Goal: Task Accomplishment & Management: Manage account settings

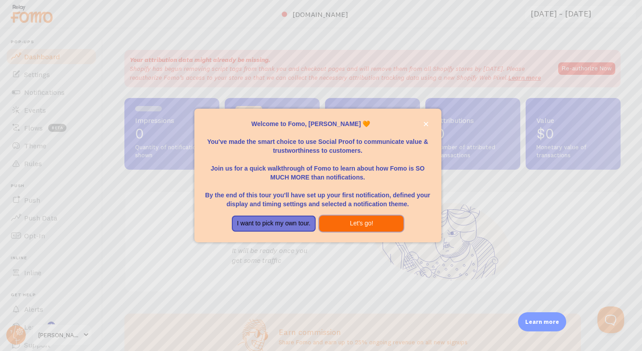
click at [363, 225] on button "Let's go!" at bounding box center [361, 224] width 84 height 16
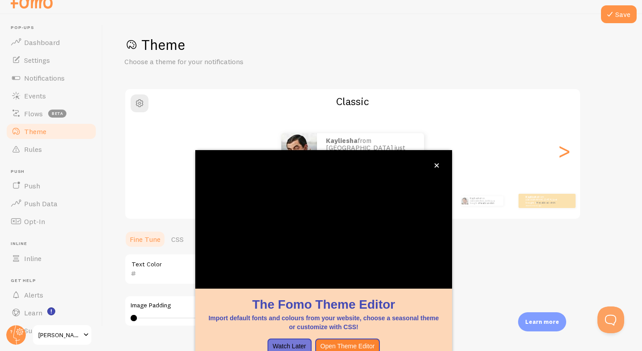
scroll to position [64, 0]
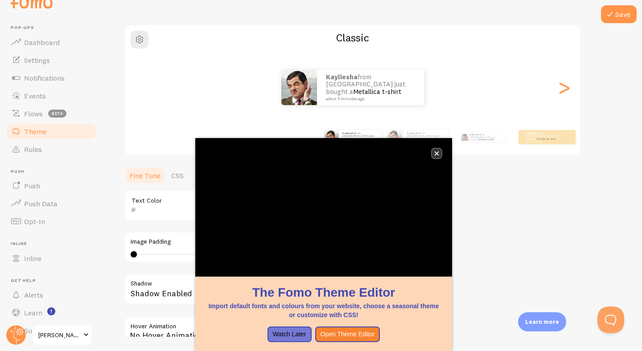
click at [437, 154] on icon "close," at bounding box center [437, 154] width 4 height 4
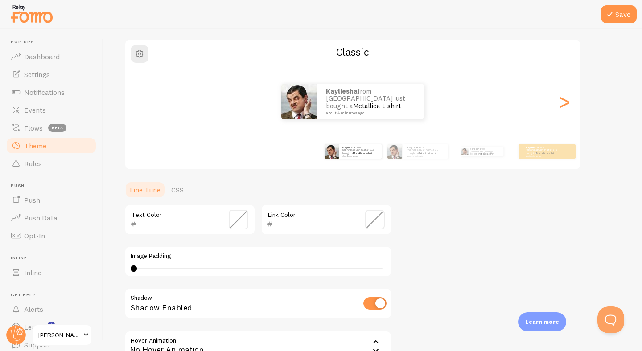
scroll to position [0, 0]
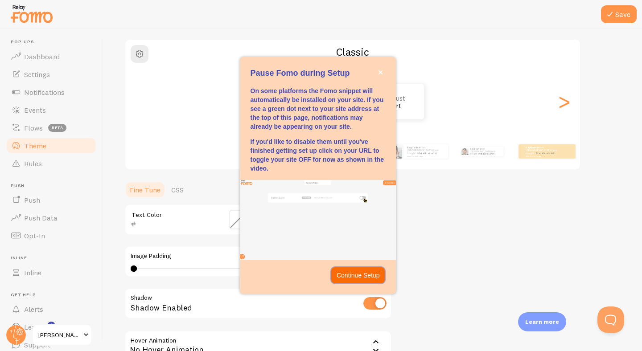
click at [372, 274] on p "Continue Setup" at bounding box center [358, 275] width 43 height 9
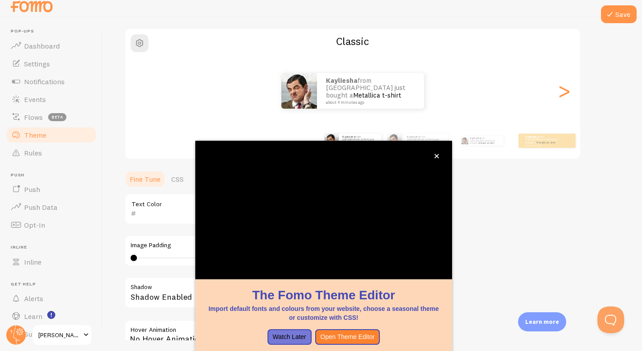
scroll to position [14, 0]
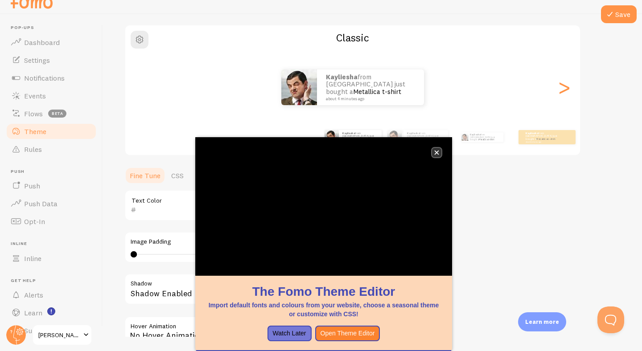
click at [437, 152] on icon "close," at bounding box center [437, 153] width 4 height 4
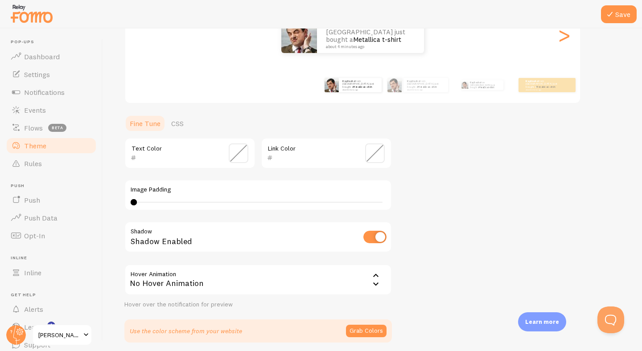
scroll to position [164, 0]
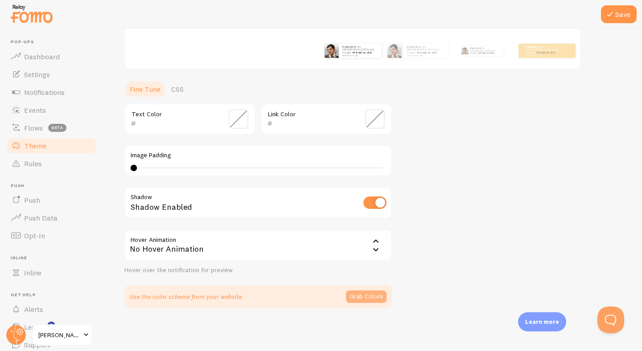
click at [364, 300] on button "Grab Colors" at bounding box center [366, 297] width 41 height 12
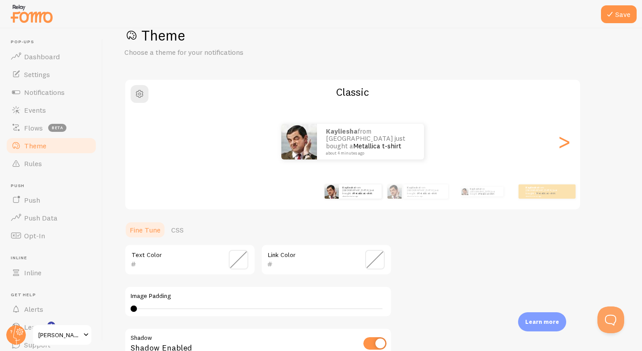
scroll to position [11, 0]
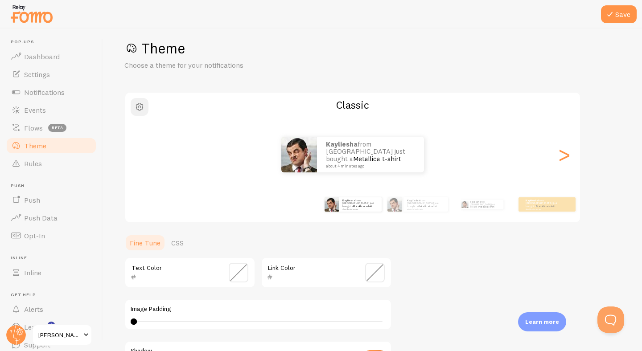
click at [144, 108] on span "button" at bounding box center [139, 107] width 11 height 11
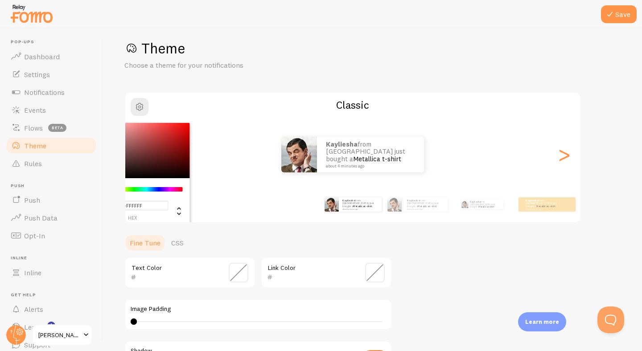
click at [153, 206] on input "#FFFFFF" at bounding box center [133, 205] width 72 height 9
drag, startPoint x: 153, startPoint y: 206, endPoint x: 125, endPoint y: 206, distance: 28.1
click at [125, 206] on input "#FFFFFF" at bounding box center [133, 205] width 72 height 9
paste input "#fff1f1"
type input "##fff1f1"
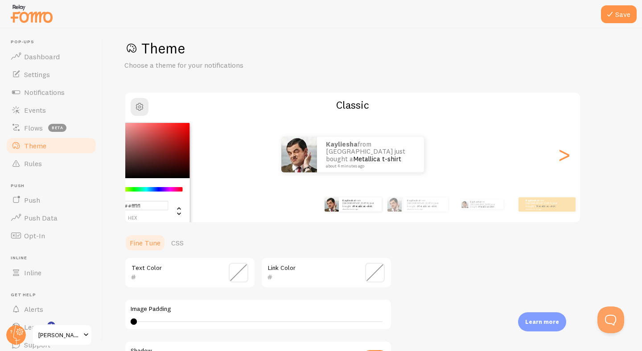
click at [374, 240] on ul "Fine Tune CSS" at bounding box center [257, 243] width 267 height 18
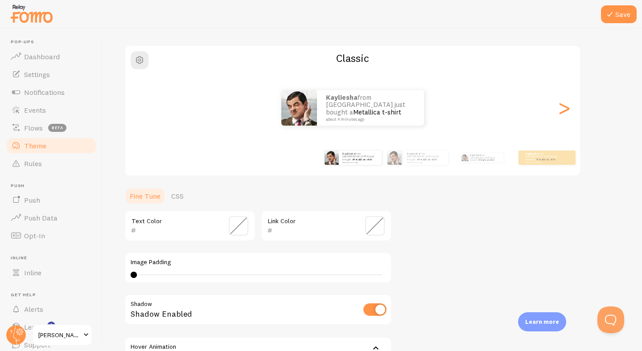
scroll to position [59, 0]
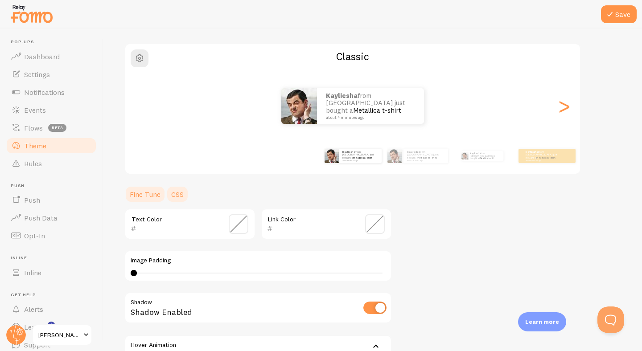
click at [182, 196] on link "CSS" at bounding box center [177, 194] width 23 height 18
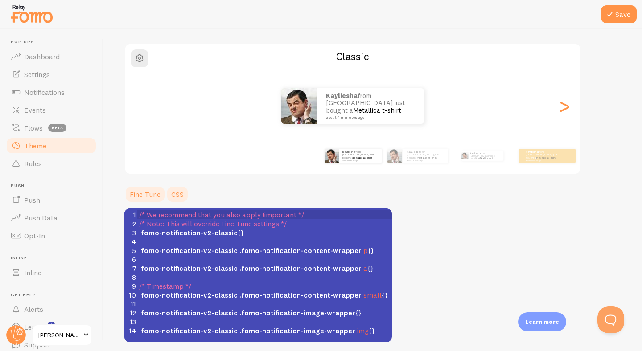
click at [152, 196] on link "Fine Tune" at bounding box center [144, 194] width 41 height 18
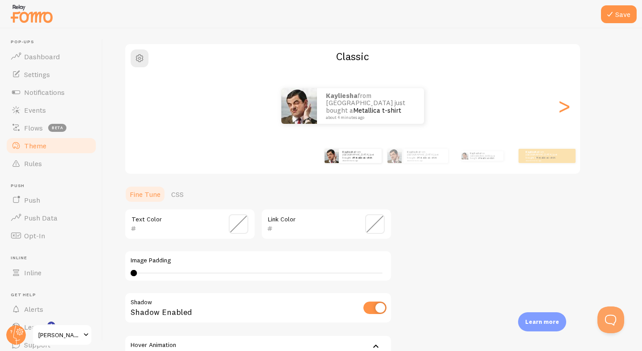
click at [210, 106] on div "Kayliesha from [GEOGRAPHIC_DATA] just bought a Metallica t-shirt about 4 minute…" at bounding box center [352, 106] width 455 height 36
click at [136, 59] on span "button" at bounding box center [139, 58] width 11 height 11
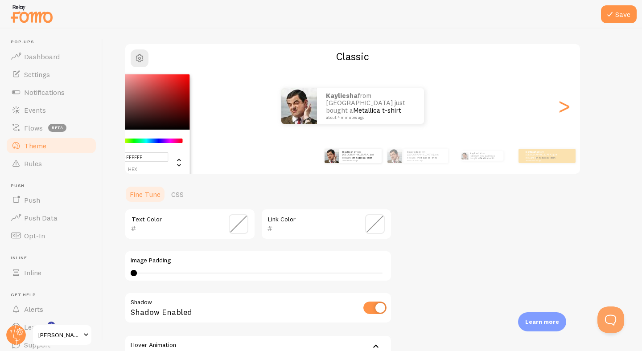
click at [154, 156] on input "#FFFFFF" at bounding box center [133, 156] width 72 height 9
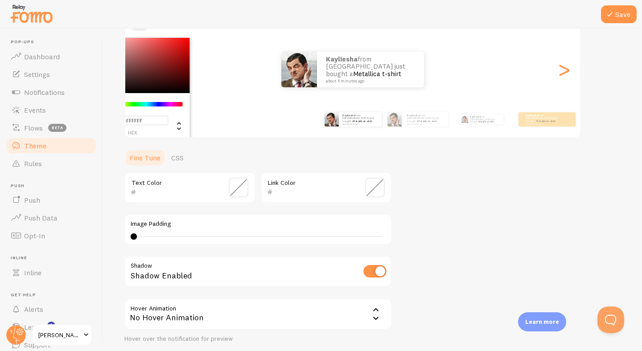
scroll to position [96, 0]
click at [380, 274] on input "checkbox" at bounding box center [374, 271] width 23 height 12
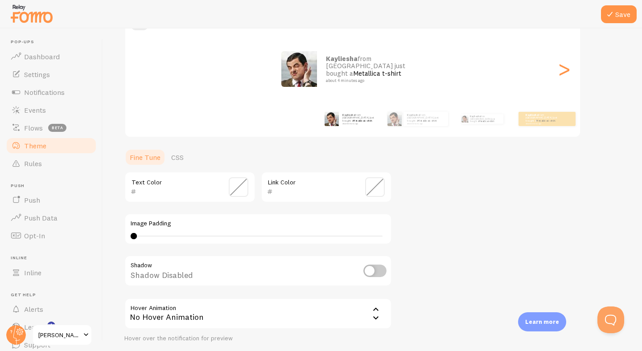
click at [380, 274] on input "checkbox" at bounding box center [374, 271] width 23 height 12
checkbox input "true"
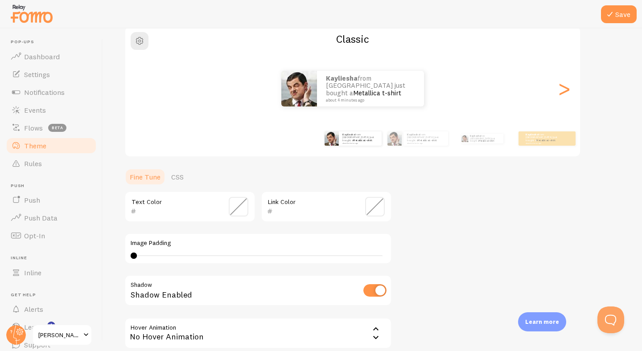
scroll to position [0, 0]
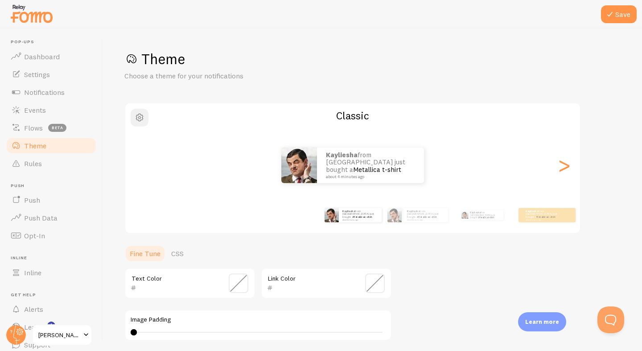
click at [138, 119] on span "button" at bounding box center [139, 117] width 11 height 11
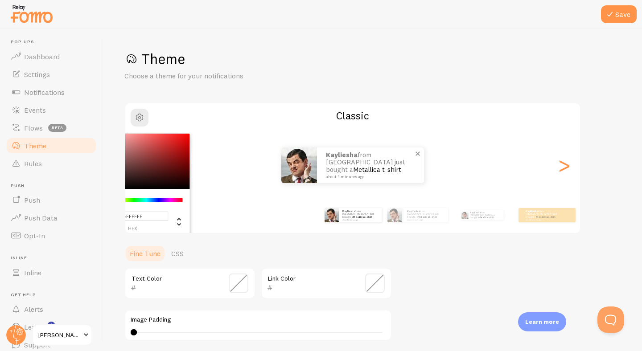
click at [345, 175] on small "about 4 minutes ago" at bounding box center [369, 177] width 86 height 4
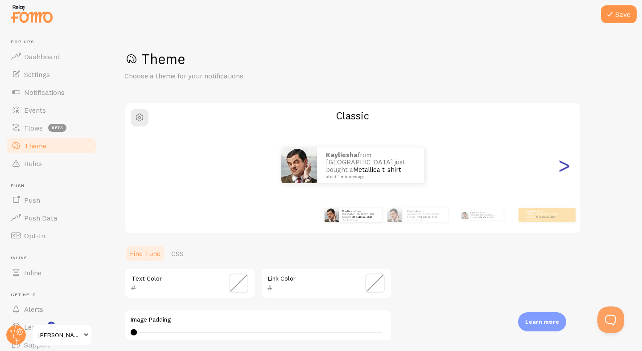
click at [564, 172] on div ">" at bounding box center [564, 165] width 11 height 64
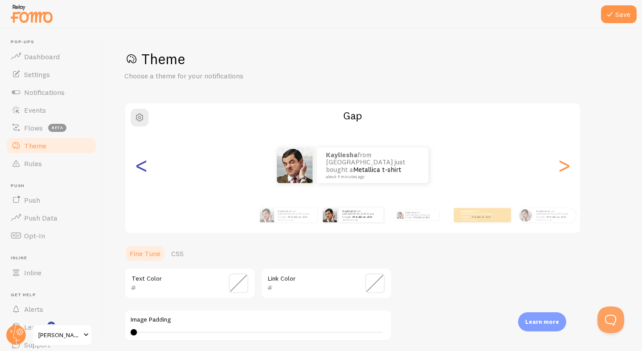
click at [136, 170] on div "<" at bounding box center [141, 165] width 11 height 64
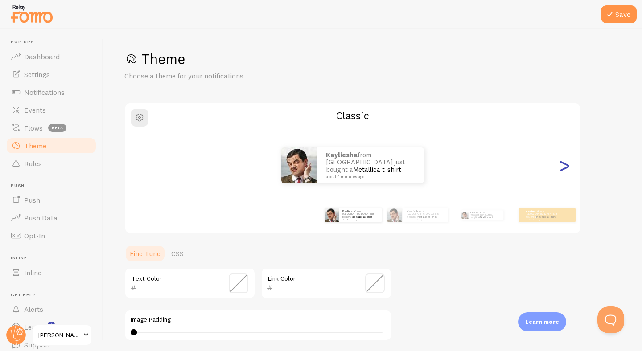
click at [567, 168] on div ">" at bounding box center [564, 165] width 11 height 64
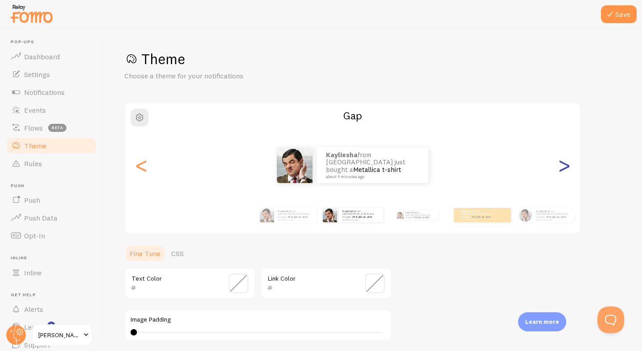
click at [567, 168] on div ">" at bounding box center [564, 165] width 11 height 64
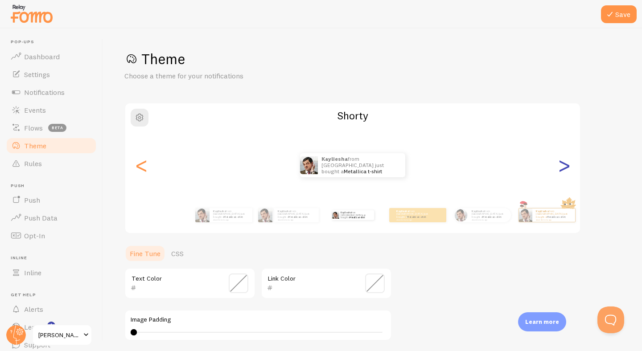
click at [567, 162] on div ">" at bounding box center [564, 165] width 11 height 64
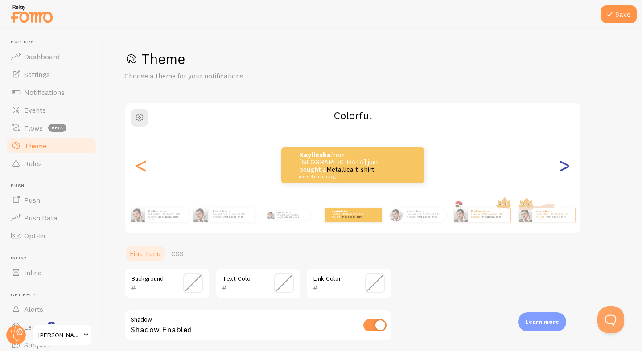
click at [568, 170] on div ">" at bounding box center [564, 165] width 11 height 64
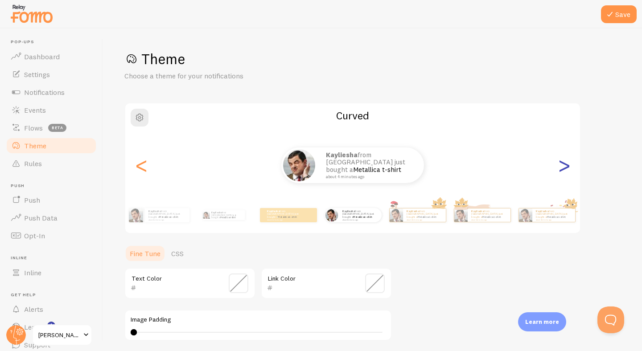
click at [565, 164] on div ">" at bounding box center [564, 165] width 11 height 64
type input "0"
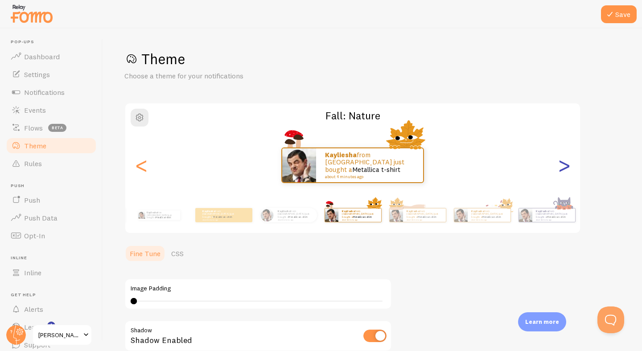
click at [569, 163] on div ">" at bounding box center [564, 165] width 11 height 64
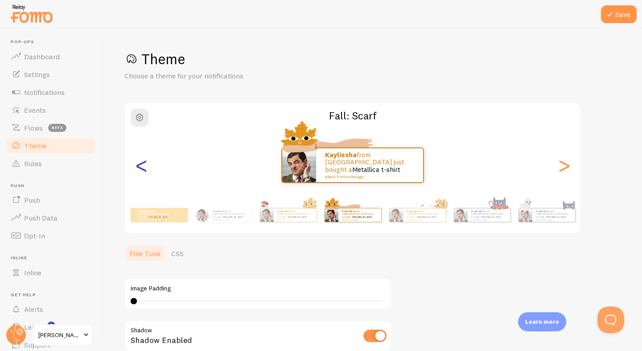
click at [146, 169] on div "<" at bounding box center [141, 165] width 11 height 64
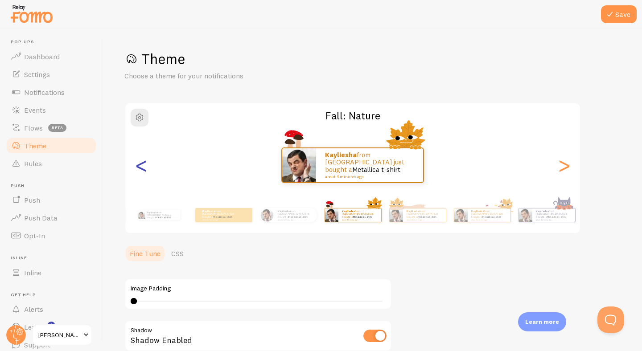
click at [146, 169] on div "<" at bounding box center [141, 165] width 11 height 64
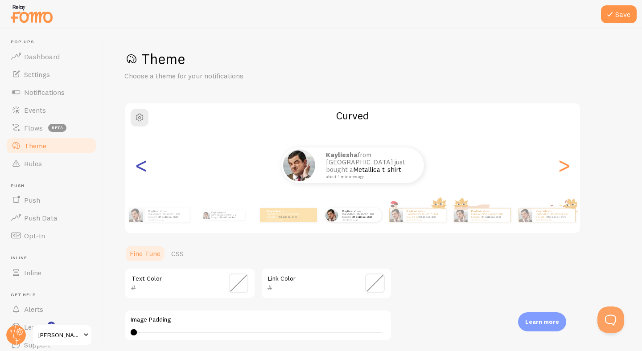
click at [146, 169] on div "<" at bounding box center [141, 165] width 11 height 64
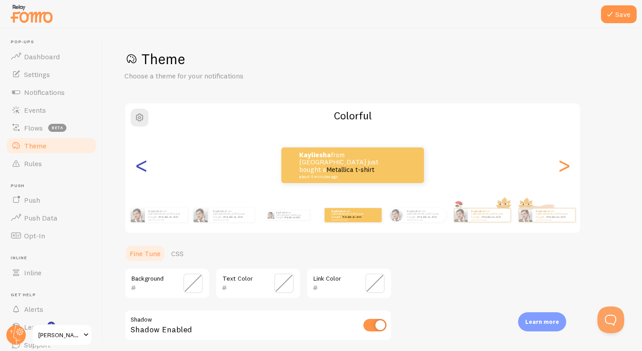
click at [146, 169] on div "<" at bounding box center [141, 165] width 11 height 64
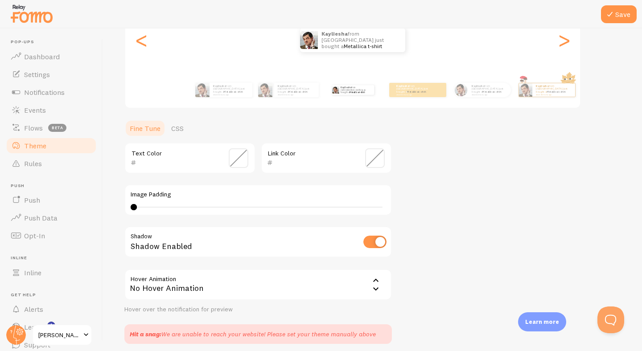
scroll to position [21, 0]
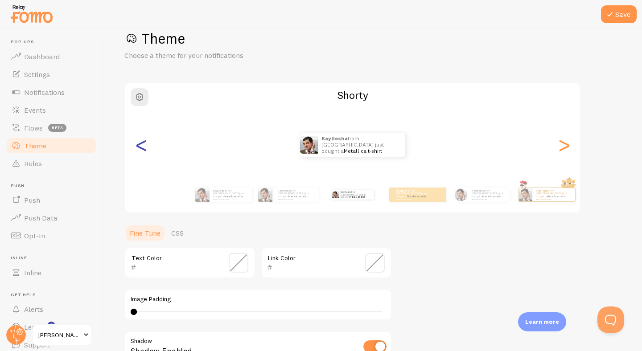
click at [146, 153] on div "<" at bounding box center [141, 145] width 11 height 64
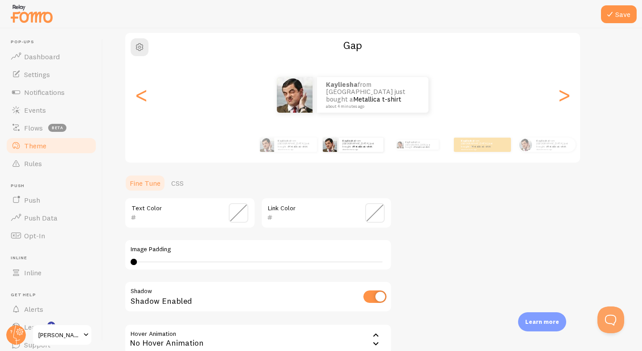
scroll to position [81, 0]
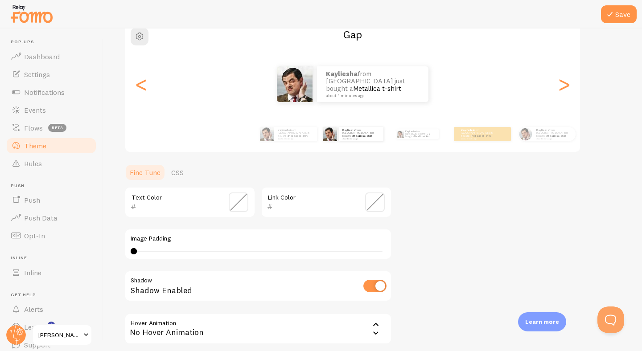
click at [243, 201] on span at bounding box center [239, 203] width 20 height 20
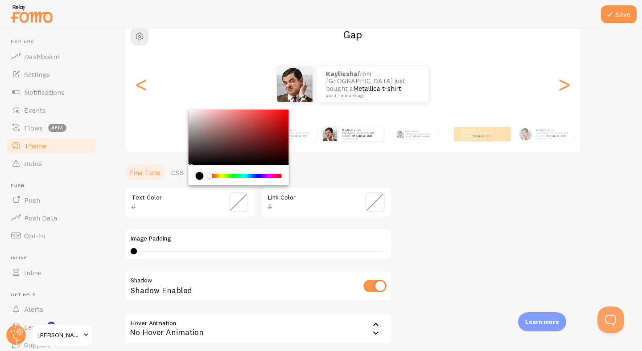
click at [201, 176] on div "current color is #000000" at bounding box center [200, 176] width 8 height 8
click at [249, 176] on div "Chrome color picker" at bounding box center [245, 176] width 71 height 4
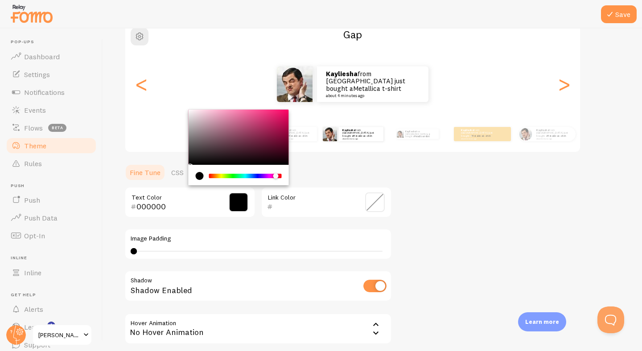
click at [276, 176] on div "Chrome color picker" at bounding box center [245, 176] width 71 height 4
click at [266, 175] on div "Chrome color picker" at bounding box center [245, 176] width 71 height 4
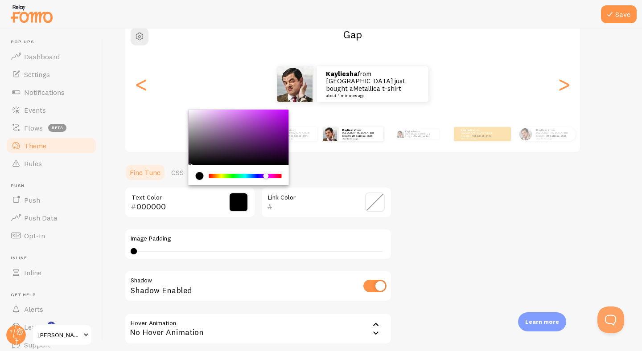
click at [216, 177] on div "Chrome color picker" at bounding box center [245, 176] width 71 height 4
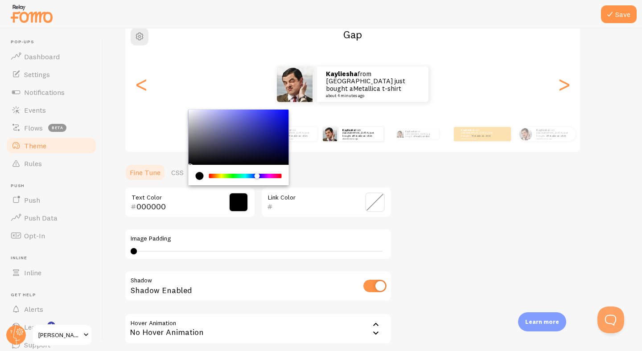
click at [257, 177] on div "Chrome color picker" at bounding box center [245, 176] width 71 height 4
click at [271, 119] on div "Chrome color picker" at bounding box center [239, 137] width 100 height 55
click at [193, 163] on div "Chrome color picker" at bounding box center [239, 137] width 100 height 55
type input "000000"
drag, startPoint x: 192, startPoint y: 163, endPoint x: 175, endPoint y: 167, distance: 17.4
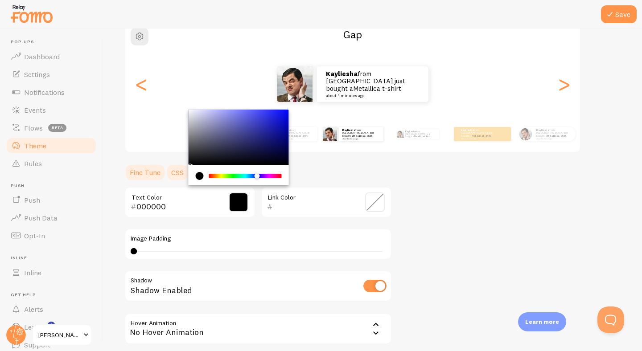
click at [174, 167] on section "Fine Tune CSS 000000 Text Color Link Color Image Padding 0 0 - undefined Shadow…" at bounding box center [257, 276] width 267 height 225
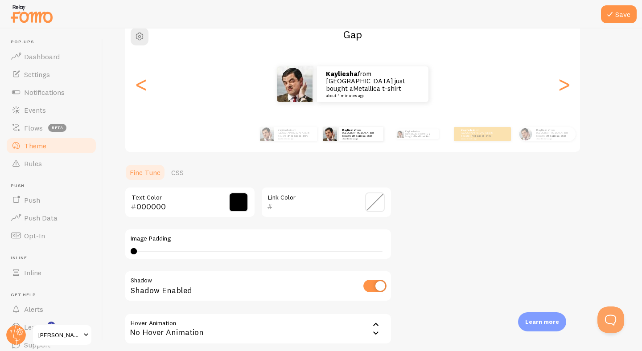
click at [379, 193] on span at bounding box center [375, 203] width 20 height 20
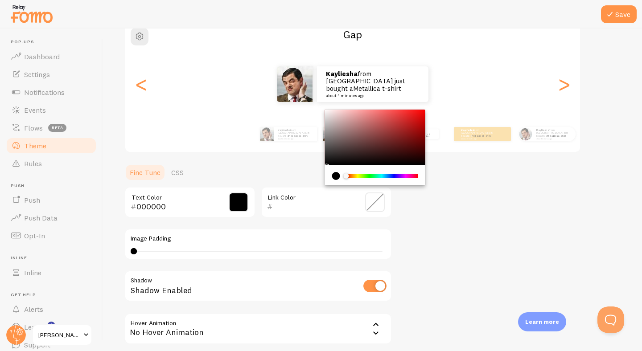
click at [336, 178] on div "current color is #000000" at bounding box center [336, 176] width 8 height 8
drag, startPoint x: 346, startPoint y: 176, endPoint x: 415, endPoint y: 177, distance: 68.7
click at [349, 176] on div "Chrome color picker" at bounding box center [346, 175] width 5 height 5
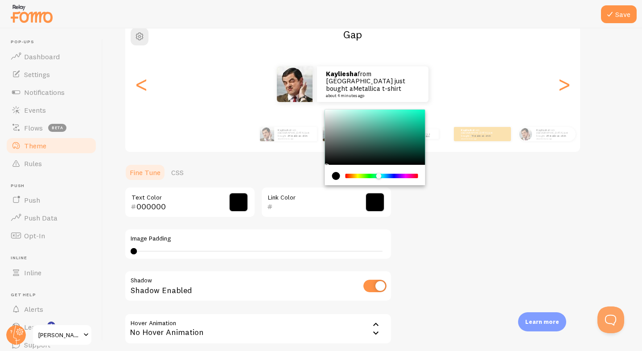
click at [415, 177] on div "Chrome color picker" at bounding box center [381, 176] width 71 height 4
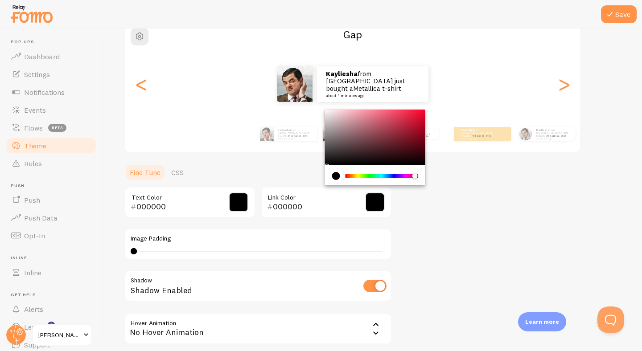
click at [403, 130] on div "Chrome color picker" at bounding box center [375, 137] width 100 height 55
click at [397, 120] on div "Chrome color picker" at bounding box center [375, 137] width 100 height 55
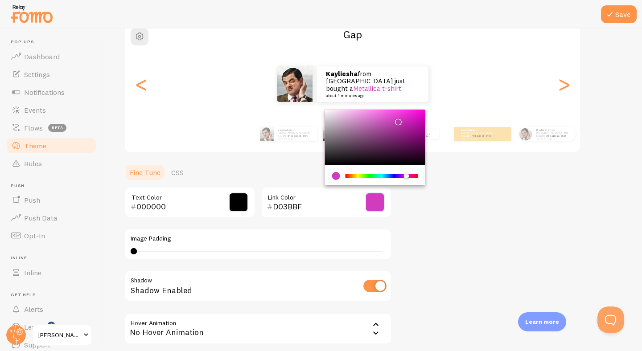
click at [407, 178] on div "Chrome color picker" at bounding box center [381, 176] width 71 height 4
click at [286, 209] on input "D03BBF" at bounding box center [314, 206] width 82 height 11
drag, startPoint x: 271, startPoint y: 208, endPoint x: 263, endPoint y: 207, distance: 8.0
click at [263, 207] on div "D03BBF Link Color" at bounding box center [326, 202] width 131 height 31
paste input "fff1f1"
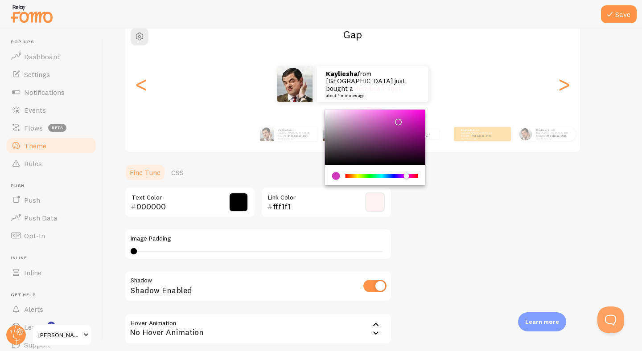
drag, startPoint x: 300, startPoint y: 203, endPoint x: 244, endPoint y: 203, distance: 56.2
click at [243, 203] on div "000000 Text Color fff1f1 Link Color" at bounding box center [257, 202] width 267 height 31
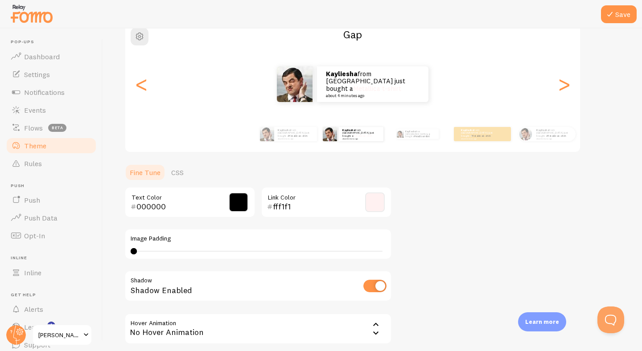
paste input "cd006f"
click at [381, 204] on span at bounding box center [375, 203] width 20 height 20
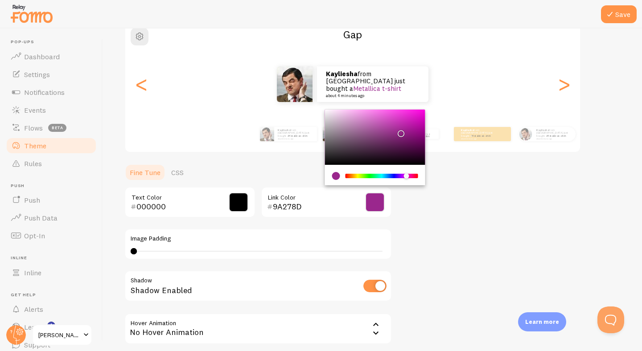
drag, startPoint x: 399, startPoint y: 122, endPoint x: 399, endPoint y: 132, distance: 9.8
click at [399, 132] on div "Chrome color picker" at bounding box center [401, 133] width 5 height 5
click at [445, 222] on div "Theme Choose a theme for your notifications Gap Kayliesha from [GEOGRAPHIC_DATA…" at bounding box center [372, 178] width 496 height 419
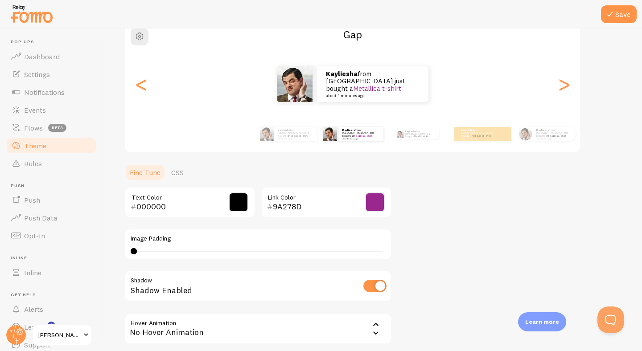
click at [382, 204] on span at bounding box center [375, 203] width 20 height 20
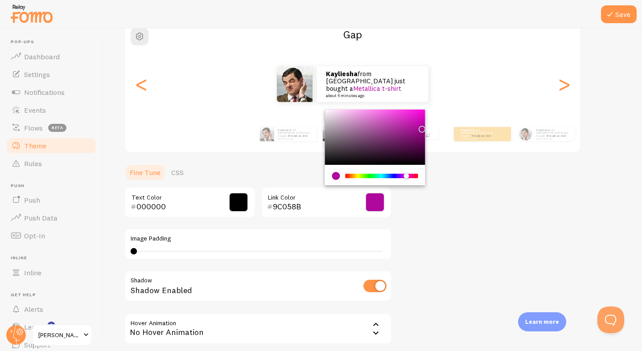
drag, startPoint x: 402, startPoint y: 134, endPoint x: 420, endPoint y: 127, distance: 19.6
click at [420, 127] on div "Chrome color picker" at bounding box center [421, 129] width 5 height 5
click at [417, 124] on div "Chrome color picker" at bounding box center [375, 137] width 100 height 55
click at [311, 208] on input "BD10AA" at bounding box center [314, 206] width 82 height 11
drag, startPoint x: 311, startPoint y: 208, endPoint x: 261, endPoint y: 208, distance: 49.9
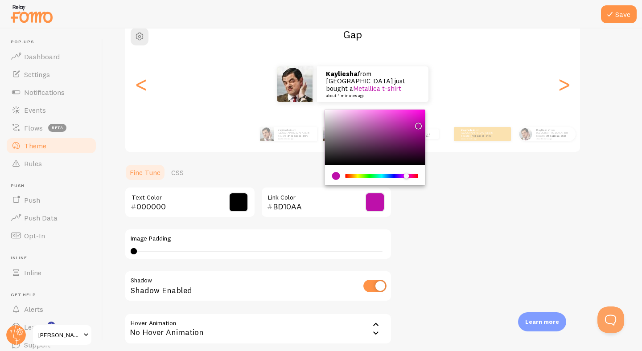
click at [261, 208] on div "BD10AA Link Color" at bounding box center [326, 202] width 131 height 31
paste input "cd006f"
type input "cd006f"
click at [433, 241] on div "Theme Choose a theme for your notifications Gap Kayliesha from [GEOGRAPHIC_DATA…" at bounding box center [372, 178] width 496 height 419
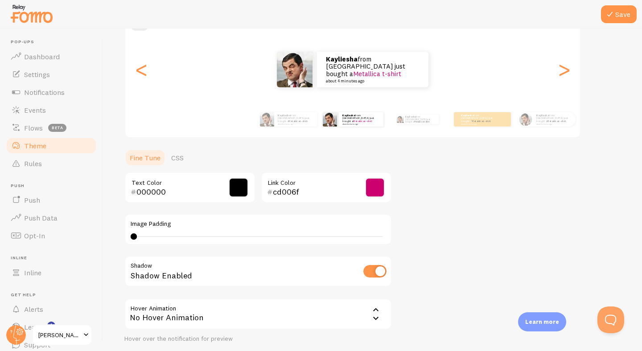
scroll to position [87, 0]
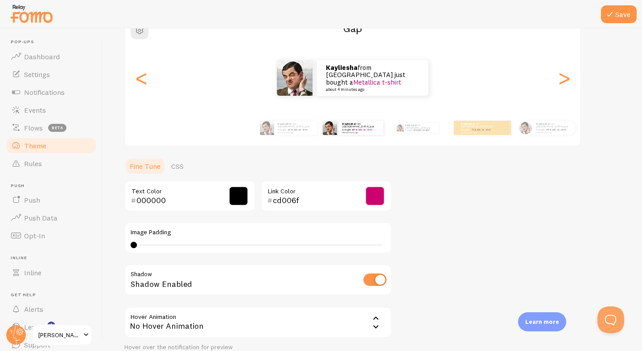
drag, startPoint x: 136, startPoint y: 245, endPoint x: 156, endPoint y: 245, distance: 21.0
click at [137, 245] on div at bounding box center [134, 245] width 6 height 6
type input "0"
drag, startPoint x: 156, startPoint y: 245, endPoint x: 111, endPoint y: 259, distance: 47.0
click at [111, 259] on div "Save Theme Choose a theme for your notifications Gap Kayliesha from [GEOGRAPHIC…" at bounding box center [372, 190] width 539 height 323
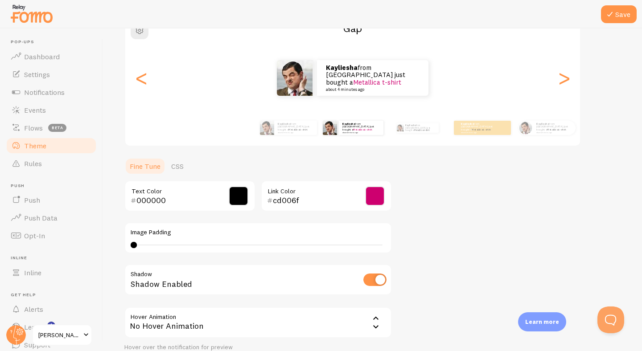
click at [436, 245] on div "Theme Choose a theme for your notifications Gap Kayliesha from [GEOGRAPHIC_DATA…" at bounding box center [372, 172] width 496 height 419
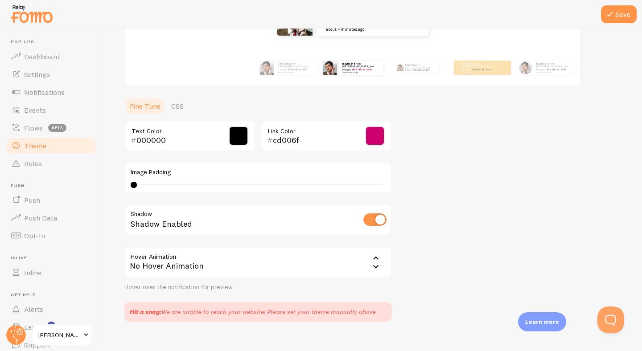
scroll to position [161, 0]
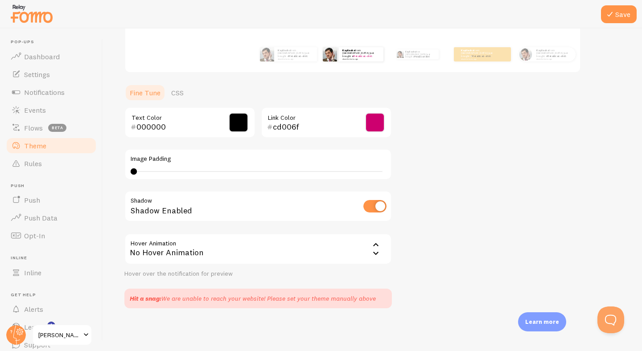
click at [379, 250] on icon at bounding box center [375, 245] width 11 height 11
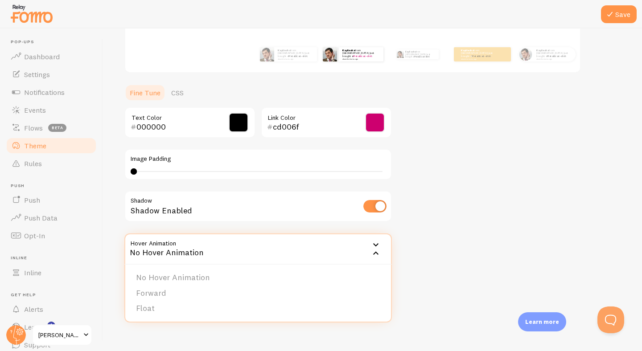
click at [447, 249] on div "Theme Choose a theme for your notifications Gap Kayliesha from [GEOGRAPHIC_DATA…" at bounding box center [372, 98] width 496 height 419
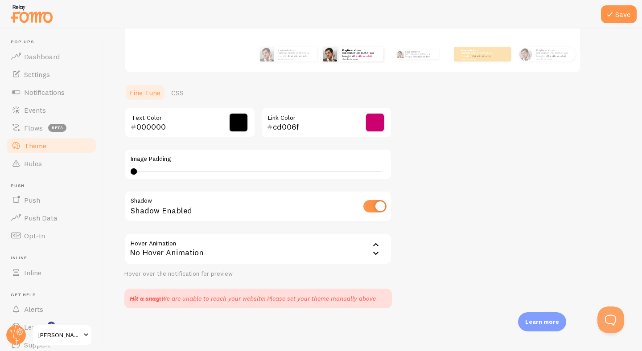
click at [372, 247] on icon at bounding box center [375, 245] width 11 height 11
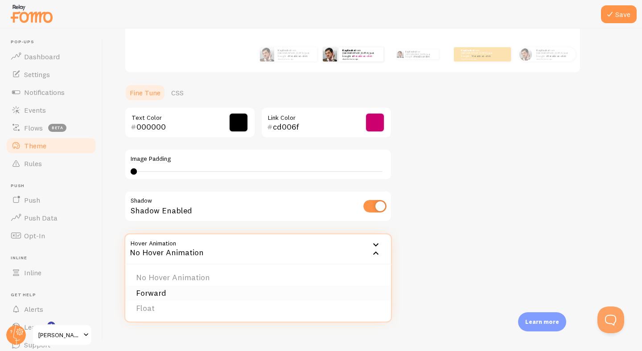
click at [226, 292] on li "Forward" at bounding box center [258, 294] width 266 height 16
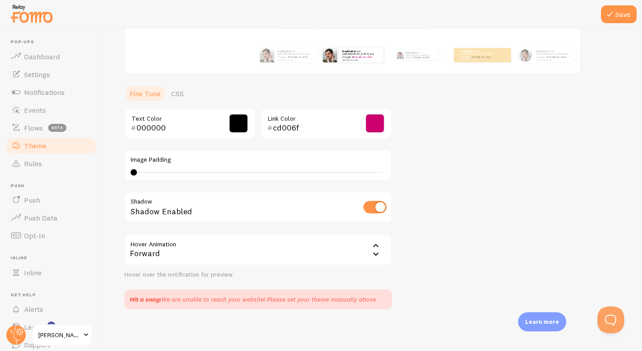
scroll to position [160, 0]
click at [375, 254] on icon at bounding box center [375, 253] width 5 height 3
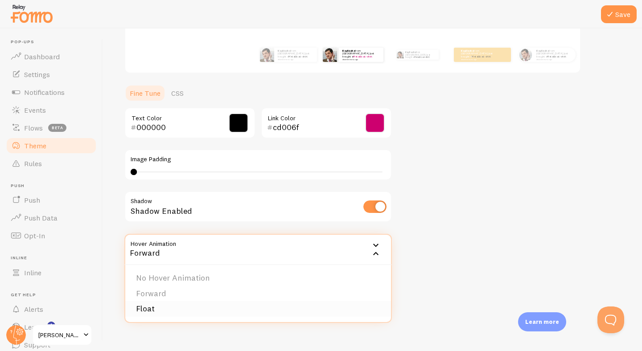
click at [231, 306] on li "Float" at bounding box center [258, 309] width 266 height 16
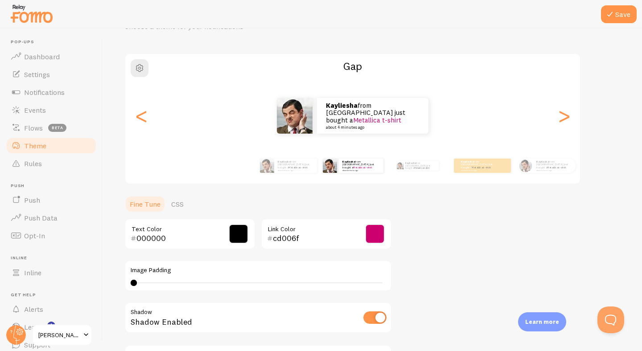
scroll to position [0, 0]
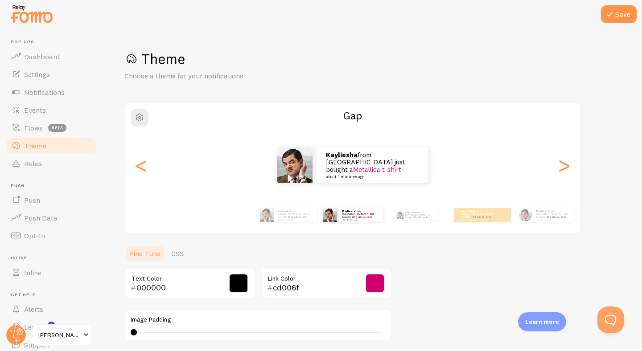
click at [379, 281] on span at bounding box center [375, 284] width 20 height 20
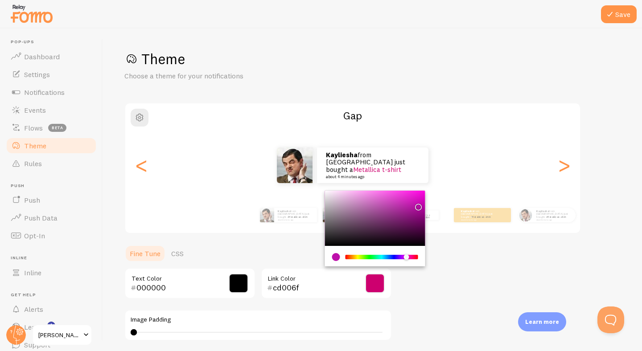
click at [410, 229] on div "Chrome color picker" at bounding box center [375, 218] width 100 height 55
click at [373, 234] on div "Chrome color picker" at bounding box center [375, 218] width 100 height 55
click at [413, 198] on div "Chrome color picker" at bounding box center [375, 218] width 100 height 55
click at [421, 232] on div "Chrome color picker" at bounding box center [375, 218] width 100 height 55
click at [304, 285] on input "42023B" at bounding box center [314, 288] width 82 height 11
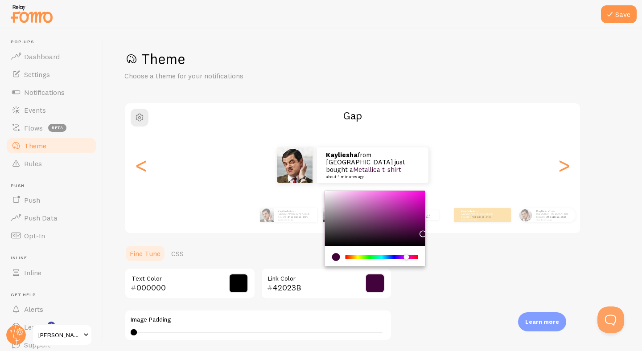
drag, startPoint x: 304, startPoint y: 285, endPoint x: 318, endPoint y: 287, distance: 13.9
click at [253, 285] on div "000000 Text Color 42023B Link Color" at bounding box center [257, 283] width 267 height 31
drag, startPoint x: 318, startPoint y: 287, endPoint x: 290, endPoint y: 292, distance: 28.1
click at [241, 287] on div "000000 Text Color 42023B Link Color" at bounding box center [257, 283] width 267 height 31
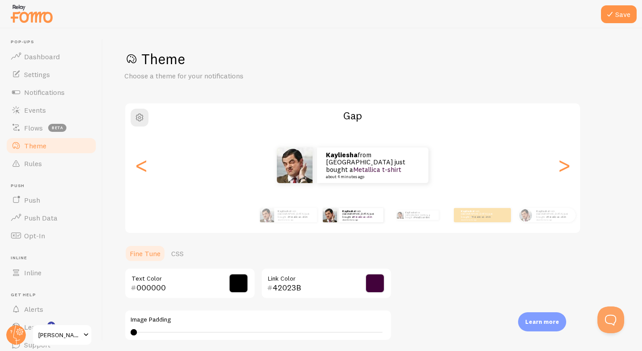
paste input "cd006f"
type input "cd006f"
click at [446, 305] on div "Theme Choose a theme for your notifications Gap Kayliesha from [GEOGRAPHIC_DATA…" at bounding box center [372, 259] width 496 height 419
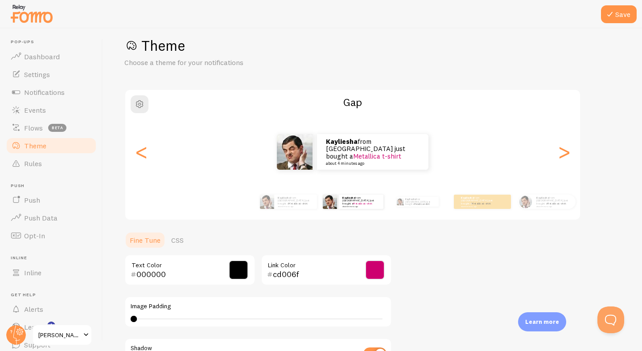
scroll to position [7, 0]
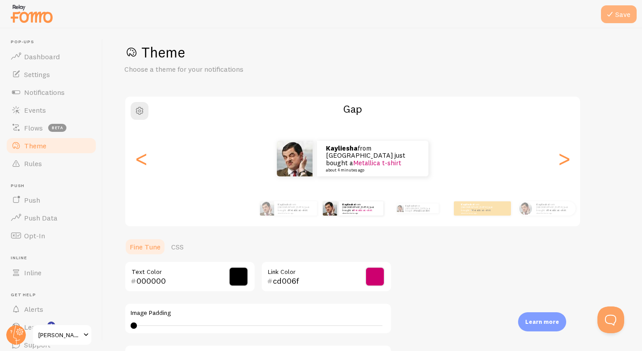
click at [613, 18] on icon at bounding box center [609, 14] width 11 height 11
click at [474, 320] on div "Theme Choose a theme for your notifications Gap Kayliesha from [GEOGRAPHIC_DATA…" at bounding box center [372, 252] width 496 height 419
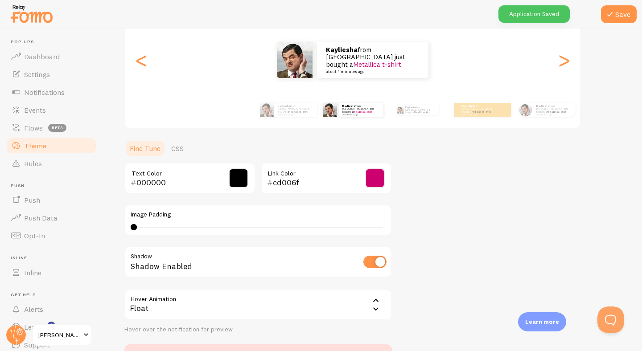
scroll to position [109, 0]
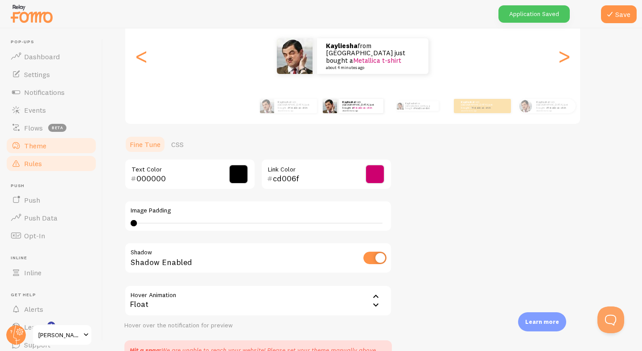
click at [40, 161] on span "Rules" at bounding box center [33, 163] width 18 height 9
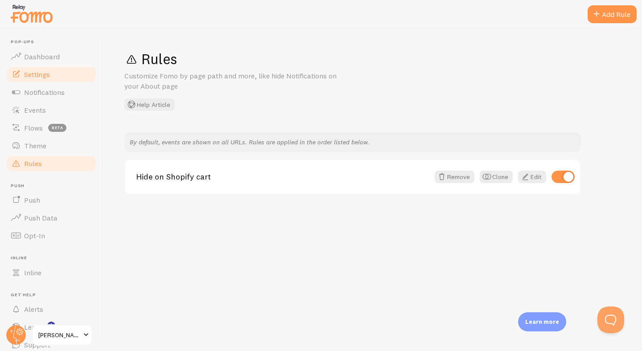
click at [48, 80] on link "Settings" at bounding box center [51, 75] width 92 height 18
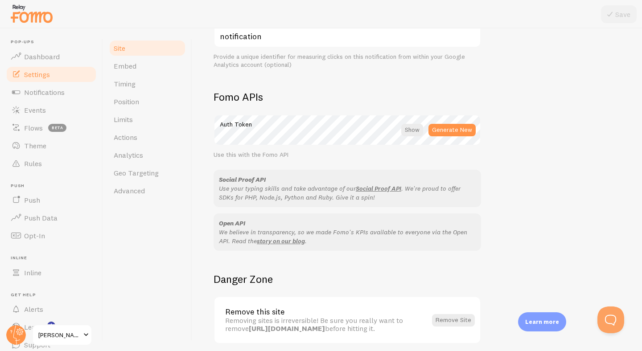
scroll to position [490, 0]
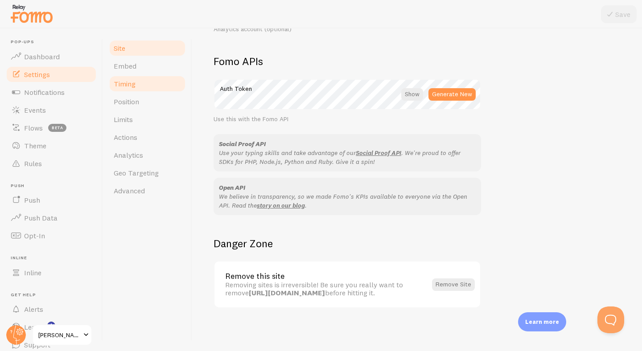
click at [142, 88] on link "Timing" at bounding box center [147, 84] width 78 height 18
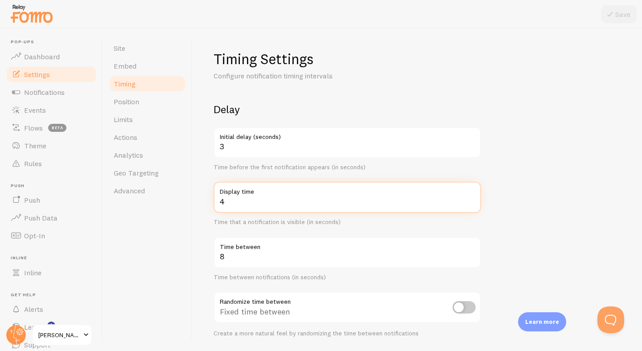
click at [234, 205] on input "4" at bounding box center [347, 197] width 267 height 31
type input "5"
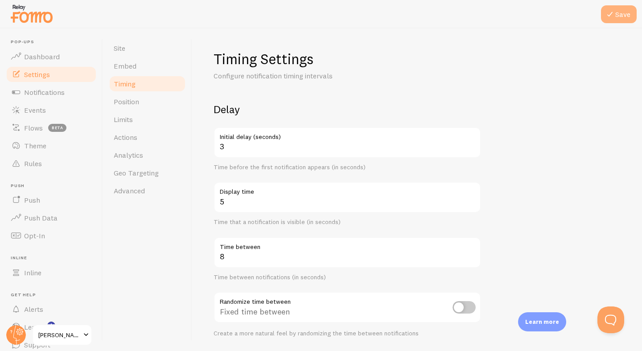
click at [619, 18] on button "Save" at bounding box center [619, 14] width 36 height 18
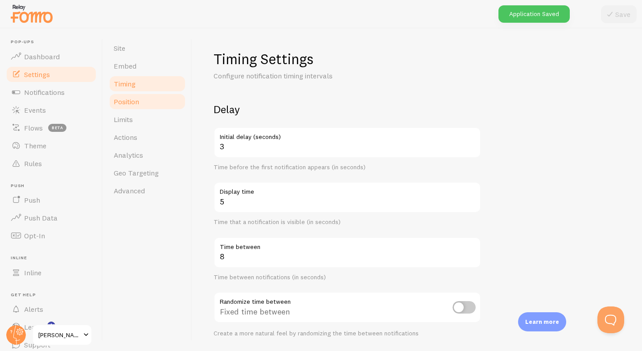
click at [148, 107] on link "Position" at bounding box center [147, 102] width 78 height 18
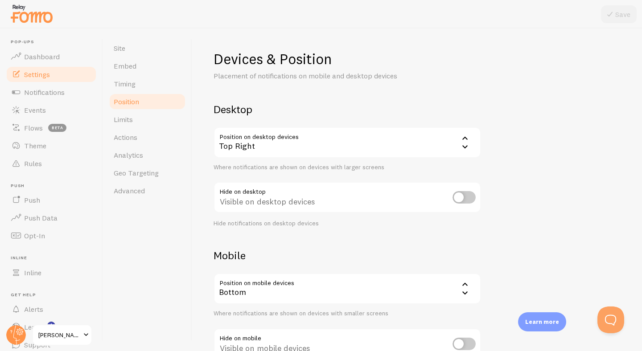
click at [411, 136] on div "Top Right" at bounding box center [347, 142] width 267 height 31
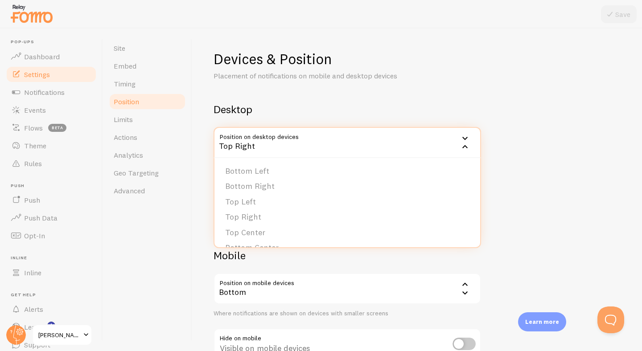
click at [540, 150] on div "Devices & Position Placement of notifications on mobile and desktop devices Des…" at bounding box center [417, 212] width 407 height 324
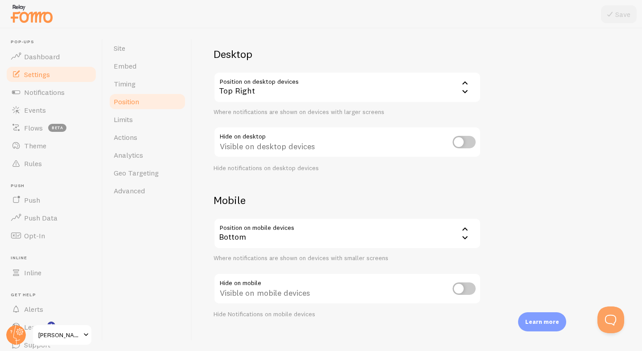
scroll to position [66, 0]
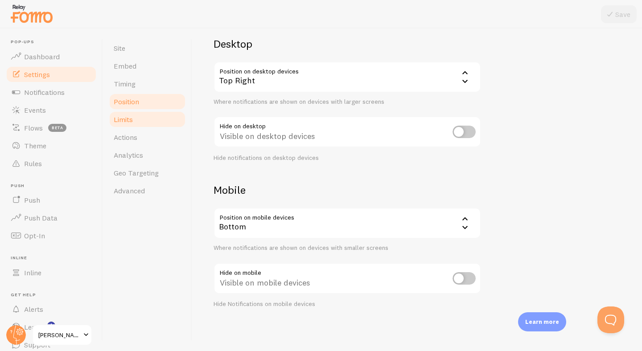
click at [144, 120] on link "Limits" at bounding box center [147, 120] width 78 height 18
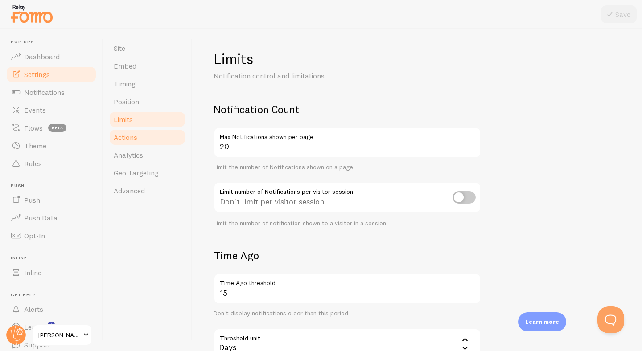
click at [156, 141] on link "Actions" at bounding box center [147, 137] width 78 height 18
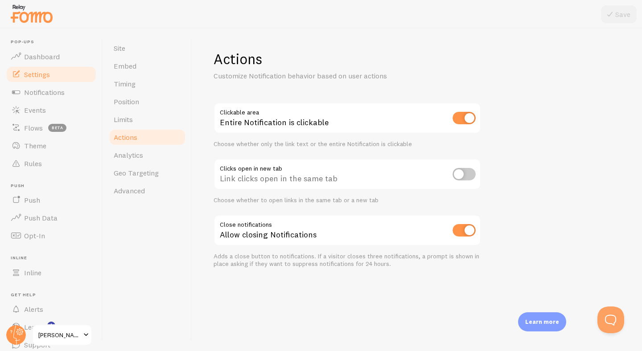
click at [462, 175] on input "checkbox" at bounding box center [463, 174] width 23 height 12
checkbox input "true"
click at [633, 15] on button "Save" at bounding box center [619, 14] width 36 height 18
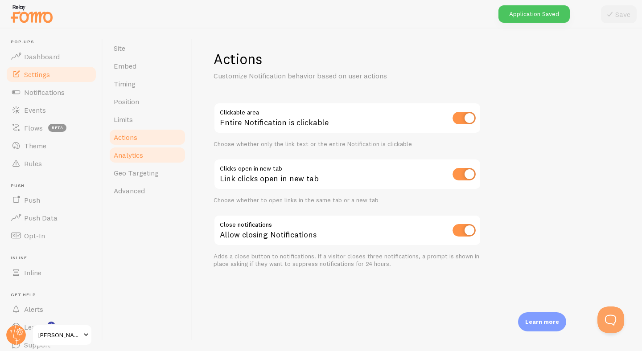
click at [142, 161] on link "Analytics" at bounding box center [147, 155] width 78 height 18
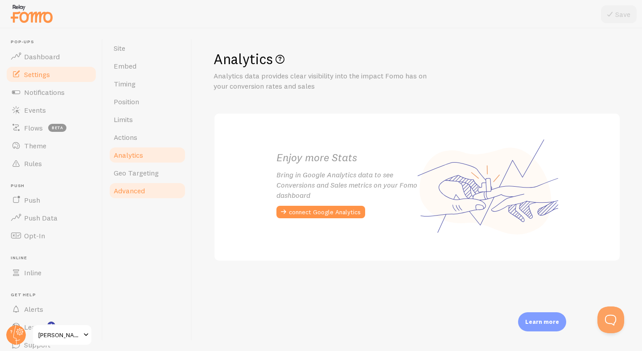
click at [144, 189] on span "Advanced" at bounding box center [129, 190] width 31 height 9
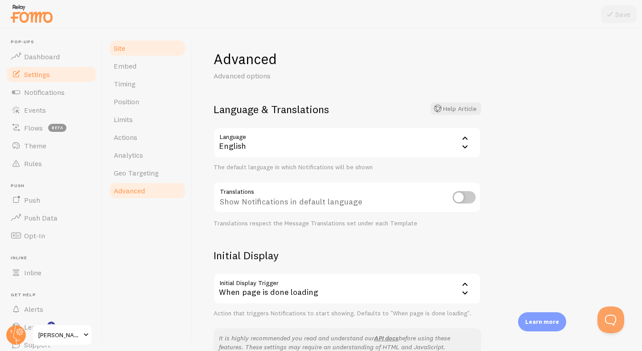
click at [136, 50] on link "Site" at bounding box center [147, 48] width 78 height 18
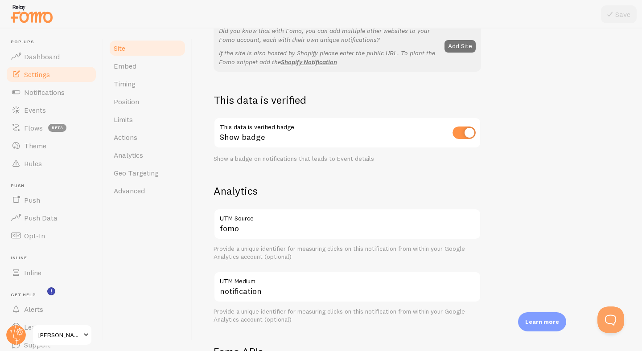
scroll to position [35, 0]
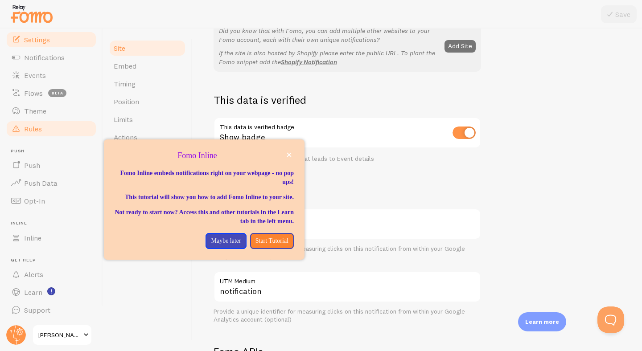
click at [49, 127] on link "Rules" at bounding box center [51, 129] width 92 height 18
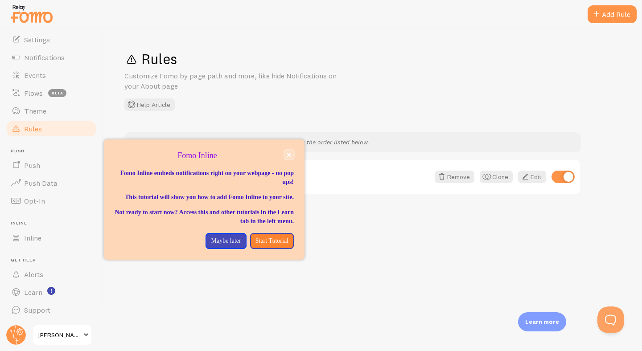
click at [287, 157] on icon "close," at bounding box center [289, 155] width 4 height 4
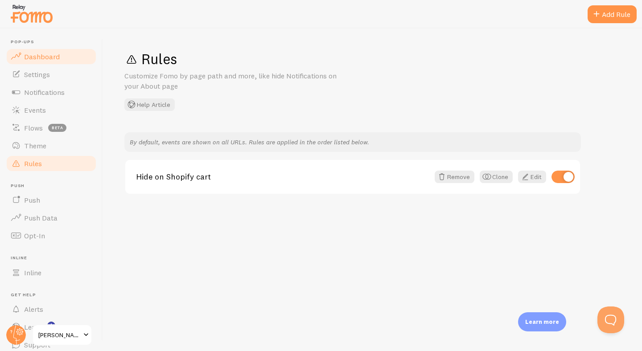
click at [41, 65] on link "Dashboard" at bounding box center [51, 57] width 92 height 18
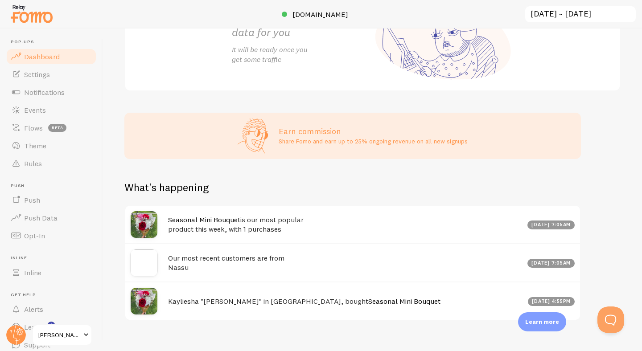
scroll to position [176, 0]
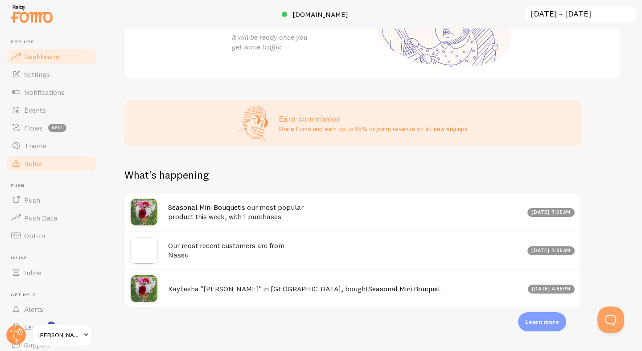
click at [47, 158] on link "Rules" at bounding box center [51, 164] width 92 height 18
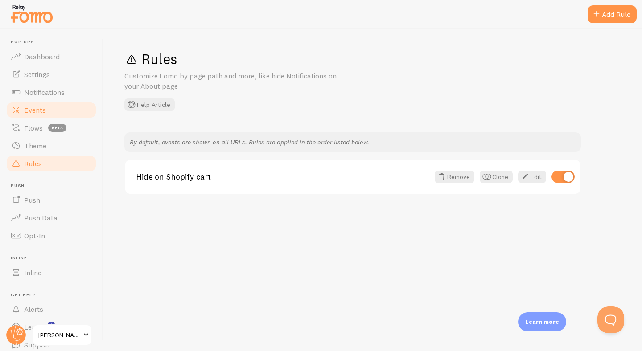
click at [47, 115] on link "Events" at bounding box center [51, 110] width 92 height 18
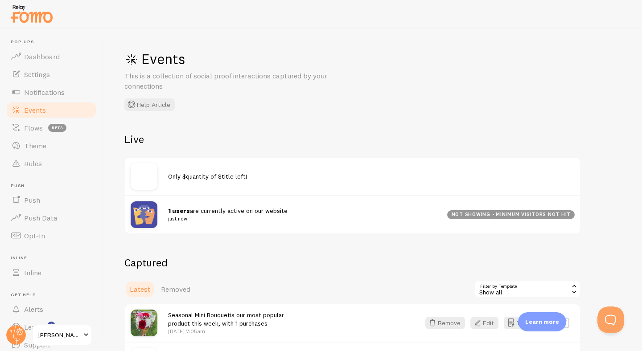
scroll to position [111, 0]
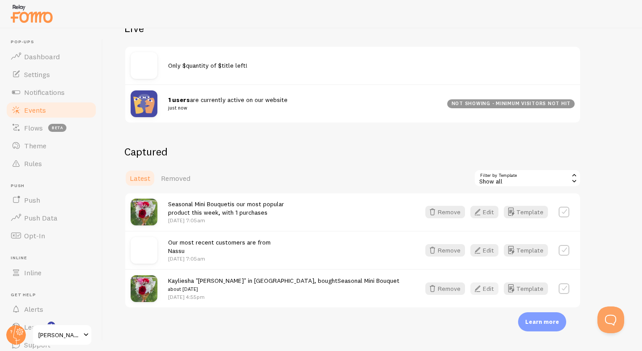
click at [488, 293] on button "Edit" at bounding box center [484, 289] width 28 height 12
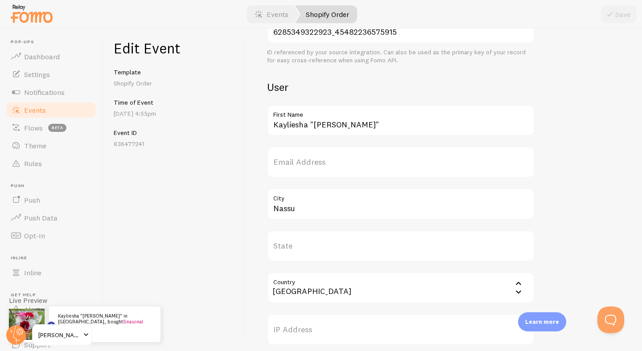
scroll to position [258, 0]
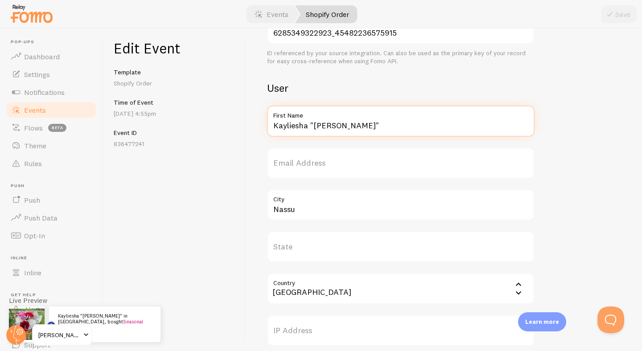
drag, startPoint x: 344, startPoint y: 126, endPoint x: 266, endPoint y: 125, distance: 78.5
click at [266, 126] on div "Meta Seasonal Mini Bouquet Title This text will be bolded in your notification …" at bounding box center [444, 190] width 396 height 323
type input "a"
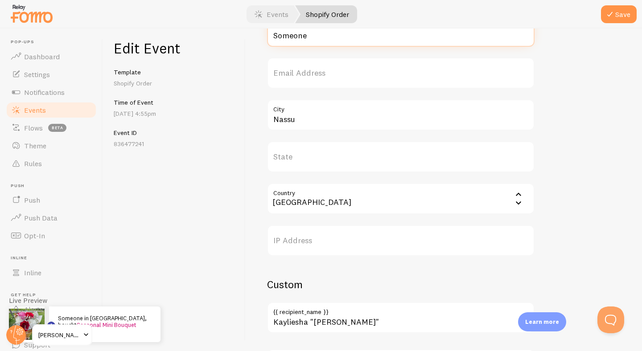
scroll to position [349, 0]
type input "Someone"
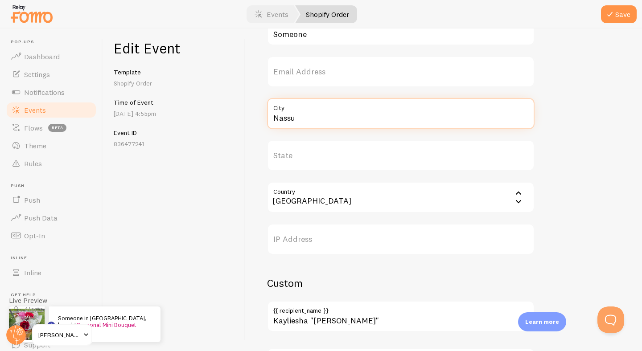
drag, startPoint x: 314, startPoint y: 121, endPoint x: 252, endPoint y: 121, distance: 62.4
click at [252, 121] on div "Meta Seasonal Mini Bouquet Title This text will be bolded in your notification …" at bounding box center [444, 190] width 396 height 323
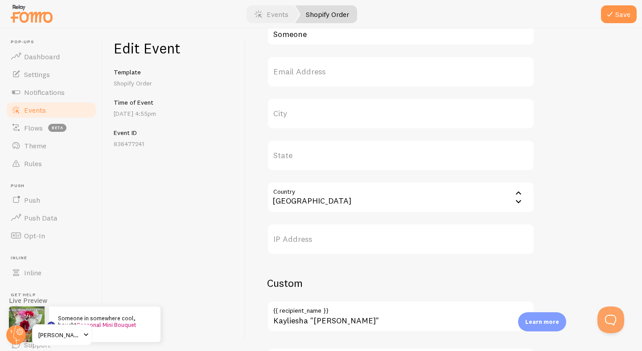
click at [510, 201] on input "Country" at bounding box center [400, 197] width 267 height 31
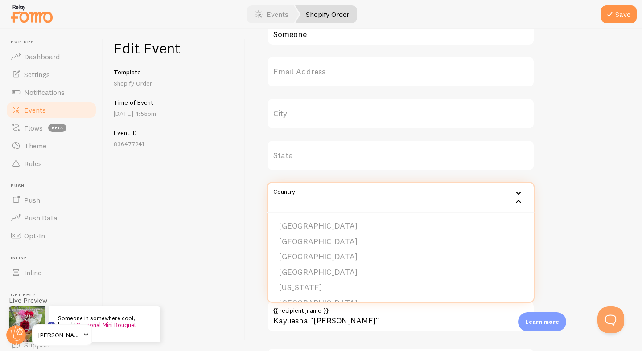
click at [224, 210] on div "Edit Event Template Shopify Order Time of Event [DATE] 4:55pm Event ID 836477241" at bounding box center [174, 190] width 143 height 323
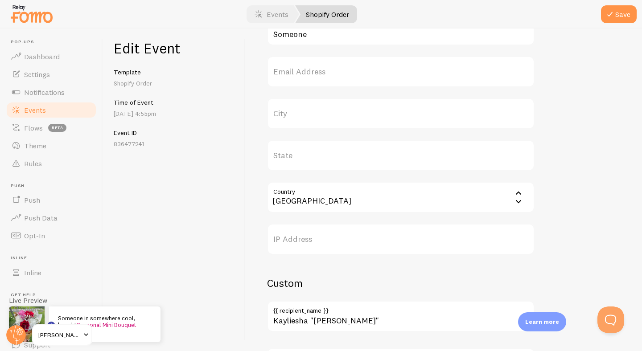
drag, startPoint x: 328, startPoint y: 200, endPoint x: 277, endPoint y: 200, distance: 50.8
click at [277, 200] on input "Country" at bounding box center [400, 197] width 267 height 31
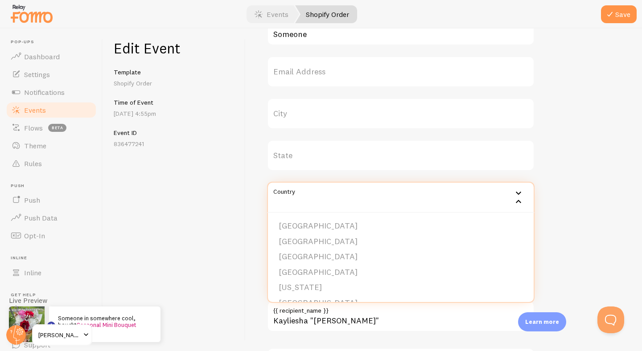
click at [234, 210] on div "Edit Event Template Shopify Order Time of Event [DATE] 4:55pm Event ID 836477241" at bounding box center [174, 190] width 143 height 323
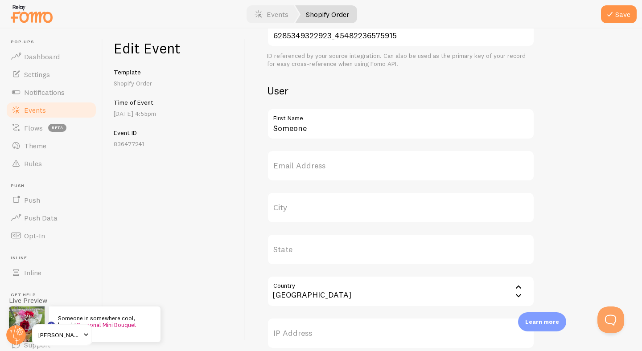
scroll to position [249, 0]
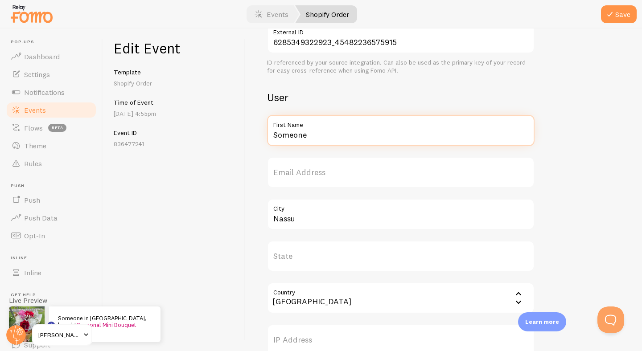
type input "Nassu"
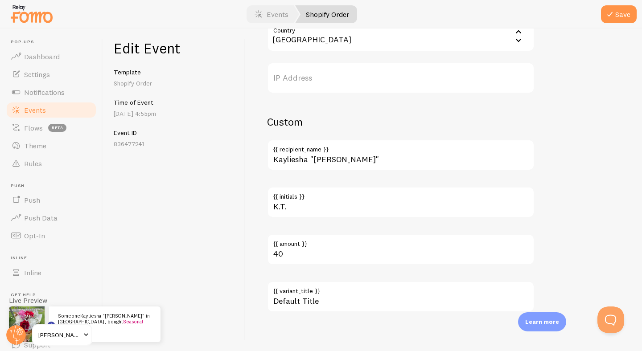
scroll to position [515, 0]
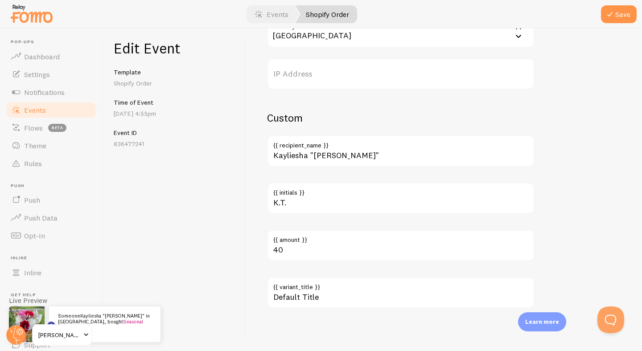
type input "SomeoneKayliesha "[PERSON_NAME]""
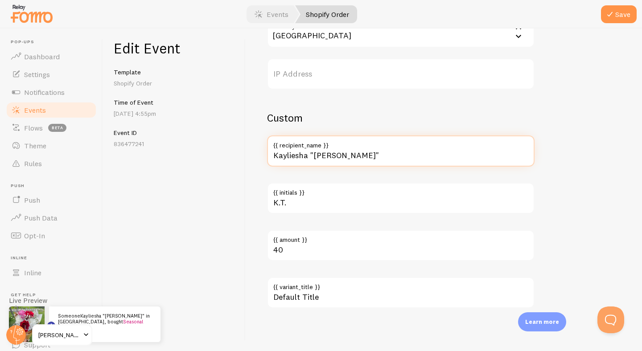
click at [341, 153] on input "Kayliesha "[PERSON_NAME]"" at bounding box center [400, 151] width 267 height 31
drag, startPoint x: 341, startPoint y: 153, endPoint x: 244, endPoint y: 153, distance: 96.7
click at [243, 153] on div "Edit Event Template Shopify Order Time of Event [DATE] 4:55pm Event ID 83647724…" at bounding box center [372, 190] width 539 height 323
type input "Someone"
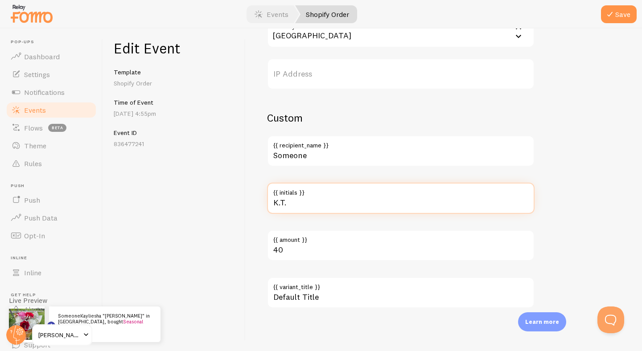
drag, startPoint x: 318, startPoint y: 214, endPoint x: 269, endPoint y: 214, distance: 49.0
click at [269, 214] on div "Custom Someone {{ recipient_name }} K.T. {{ initials }} 40 {{ amount }} Default…" at bounding box center [400, 209] width 267 height 197
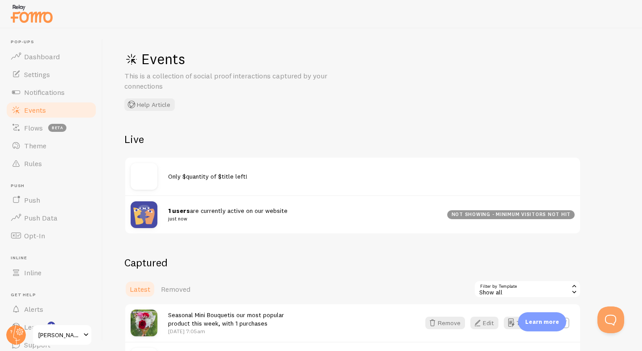
scroll to position [111, 0]
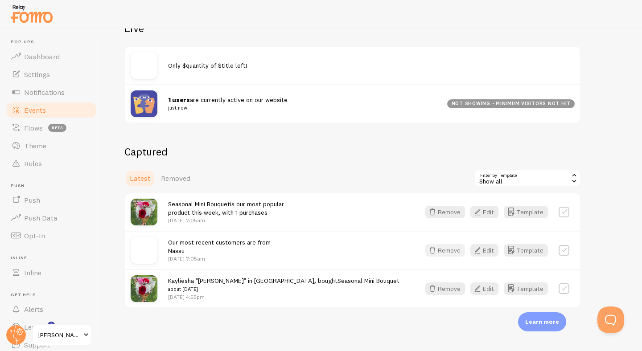
click at [453, 250] on button "Remove" at bounding box center [445, 250] width 40 height 12
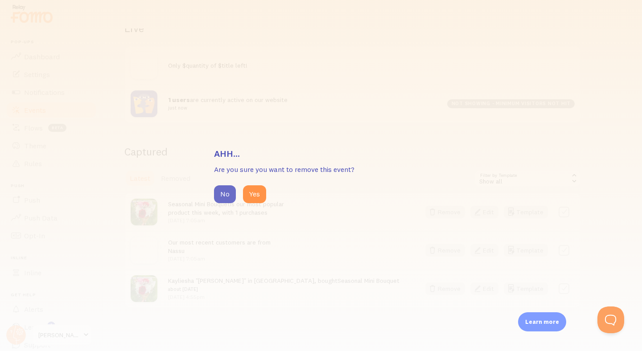
click at [229, 190] on button "No" at bounding box center [225, 194] width 22 height 18
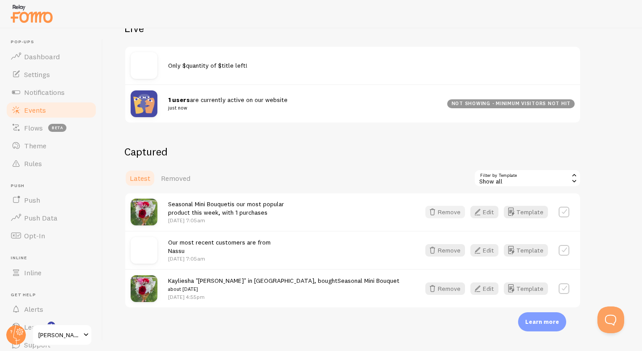
click at [452, 213] on button "Remove" at bounding box center [445, 212] width 40 height 12
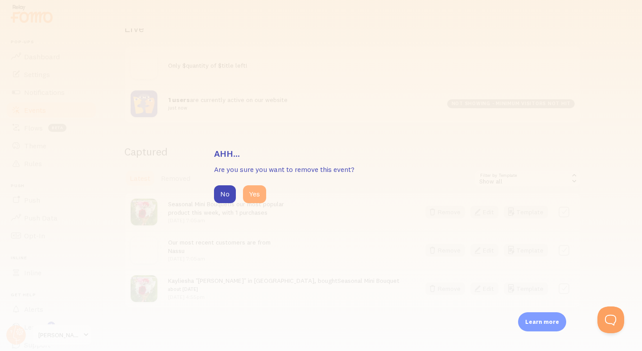
click at [253, 196] on button "Yes" at bounding box center [254, 194] width 23 height 18
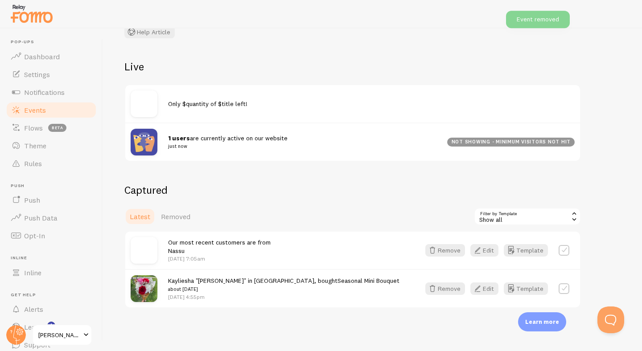
scroll to position [73, 0]
click at [452, 250] on button "Remove" at bounding box center [445, 250] width 40 height 12
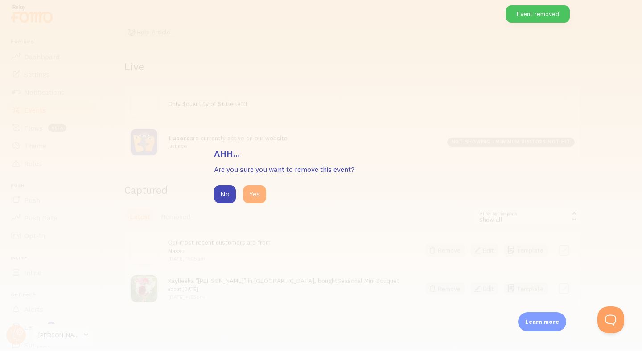
click at [253, 195] on button "Yes" at bounding box center [254, 194] width 23 height 18
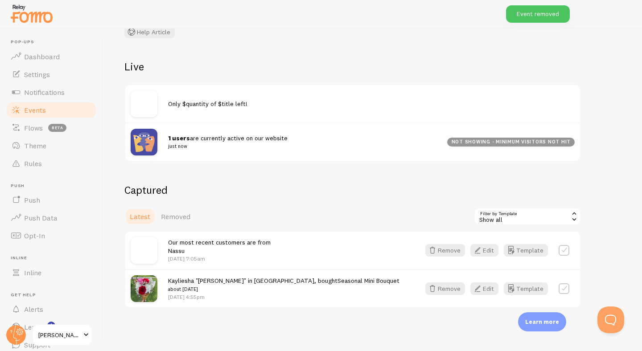
scroll to position [43, 0]
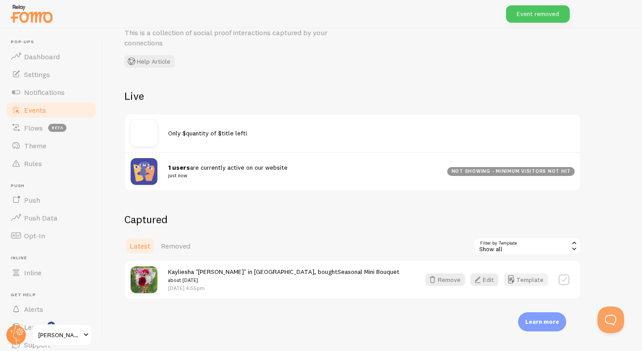
click at [536, 283] on button "Template" at bounding box center [526, 280] width 44 height 12
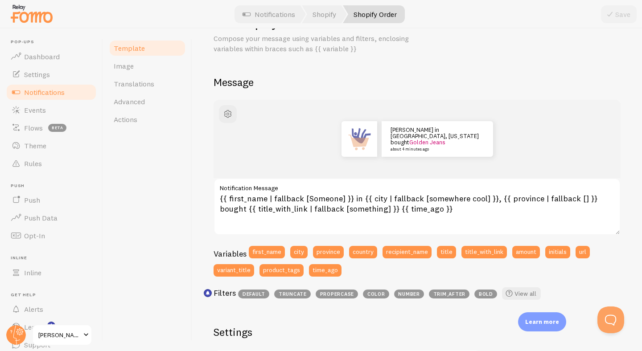
scroll to position [38, 0]
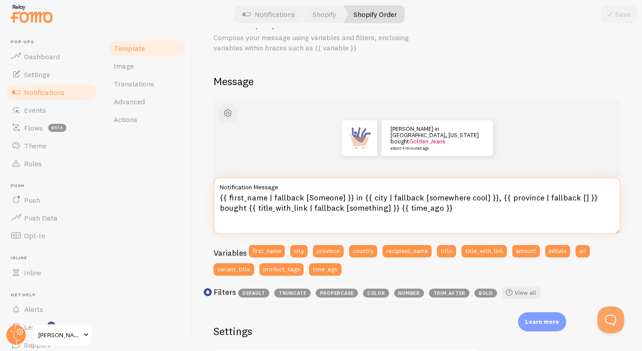
drag, startPoint x: 301, startPoint y: 199, endPoint x: 236, endPoint y: 202, distance: 65.1
click at [236, 202] on textarea "{{ first_name | fallback [Someone] }} in {{ city | fallback [somewhere cool] }}…" at bounding box center [417, 205] width 407 height 57
drag, startPoint x: 299, startPoint y: 198, endPoint x: 227, endPoint y: 197, distance: 71.8
click at [227, 200] on textarea "{{ first_name | fallback [Someone] }} in {{ city | fallback [somewhere cool] }}…" at bounding box center [417, 205] width 407 height 57
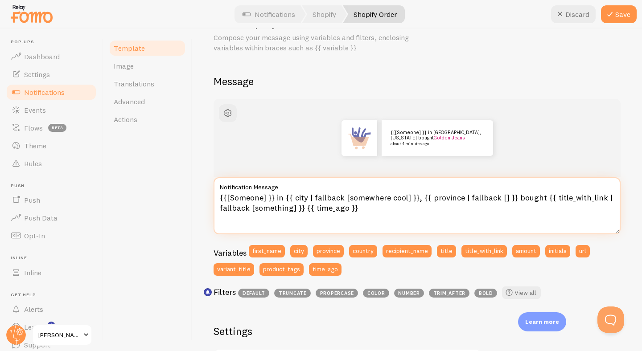
drag, startPoint x: 510, startPoint y: 200, endPoint x: 305, endPoint y: 189, distance: 205.8
click at [304, 189] on div "{{[Someone] }} in {{ city | fallback [somewhere cool] }}, {{ province | fallbac…" at bounding box center [417, 205] width 407 height 57
click at [284, 201] on textarea "{{[Someone] }} in {{ city | fallback [somewhere cool] }}, {{ province | fallbac…" at bounding box center [417, 205] width 407 height 57
drag, startPoint x: 276, startPoint y: 198, endPoint x: 510, endPoint y: 201, distance: 234.1
click at [510, 201] on textarea "{{[Someone] }} in {{ city | fallback [somewhere cool] }}, {{ province | fallbac…" at bounding box center [417, 205] width 407 height 57
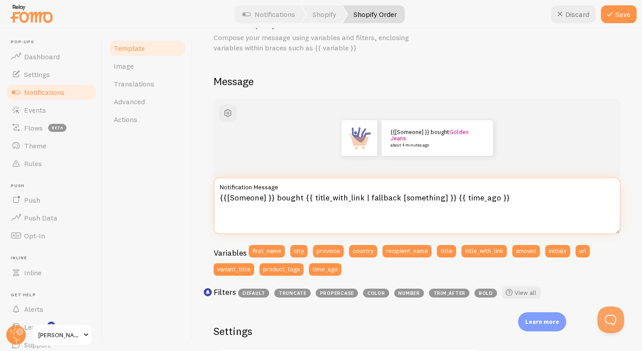
click at [304, 201] on textarea "{{[Someone] }} bought {{ title_with_link | fallback [something] }} {{ time_ago …" at bounding box center [417, 205] width 407 height 57
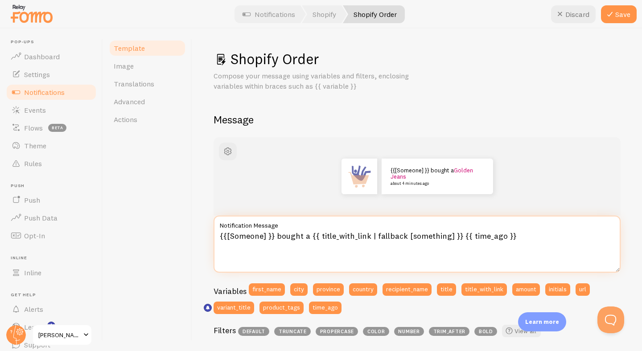
scroll to position [56, 0]
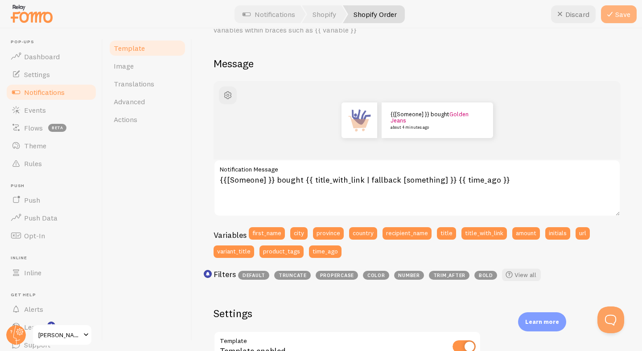
click at [624, 17] on button "Save" at bounding box center [619, 14] width 36 height 18
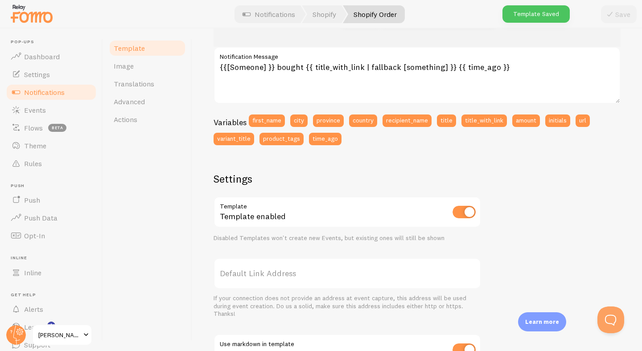
scroll to position [167, 0]
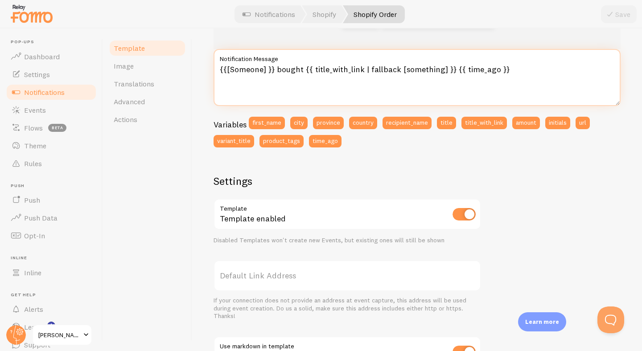
drag, startPoint x: 274, startPoint y: 70, endPoint x: 209, endPoint y: 69, distance: 65.1
click at [209, 69] on div "Shopify Order Compose your message using variables, enclosing variables within …" at bounding box center [417, 190] width 450 height 323
type textarea "Someone bought {{ title_with_link | fallback [something] }} {{ time_ago }}"
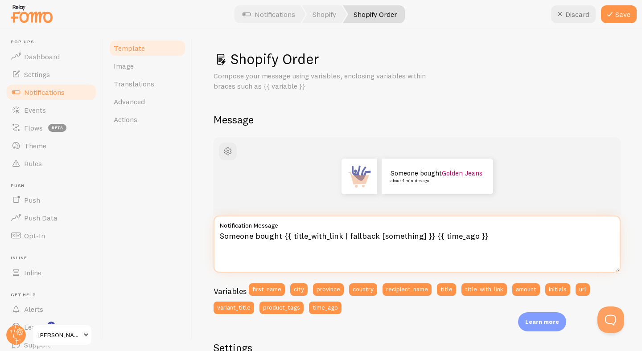
scroll to position [50, 0]
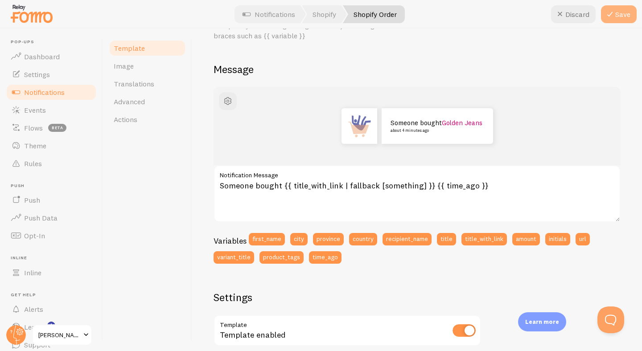
click at [626, 17] on button "Save" at bounding box center [619, 14] width 36 height 18
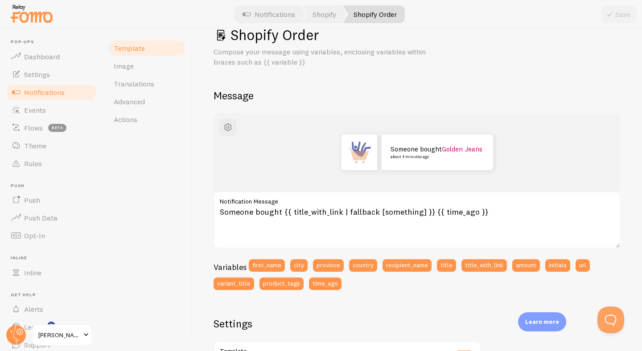
scroll to position [0, 0]
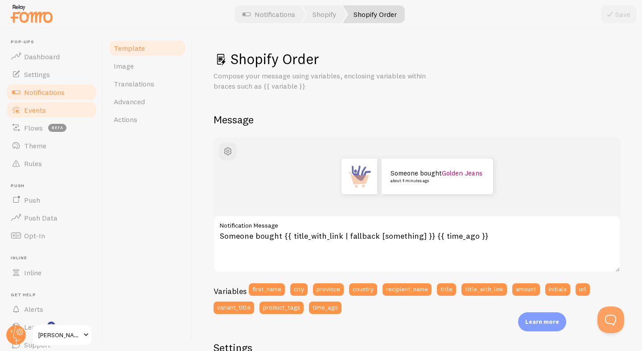
click at [45, 111] on span "Events" at bounding box center [35, 110] width 22 height 9
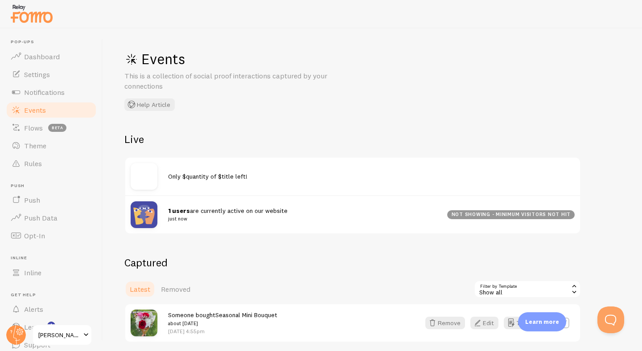
scroll to position [43, 0]
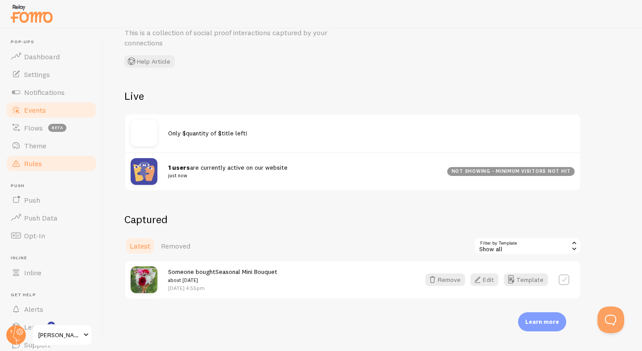
click at [49, 164] on link "Rules" at bounding box center [51, 164] width 92 height 18
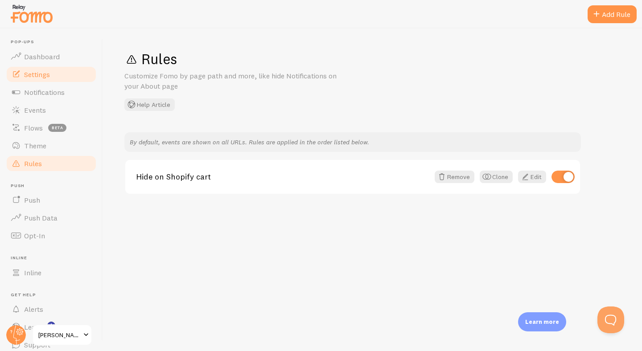
click at [46, 75] on span "Settings" at bounding box center [37, 74] width 26 height 9
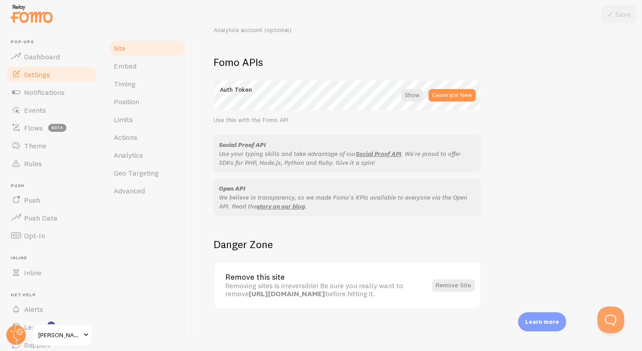
scroll to position [490, 0]
click at [132, 77] on link "Timing" at bounding box center [147, 84] width 78 height 18
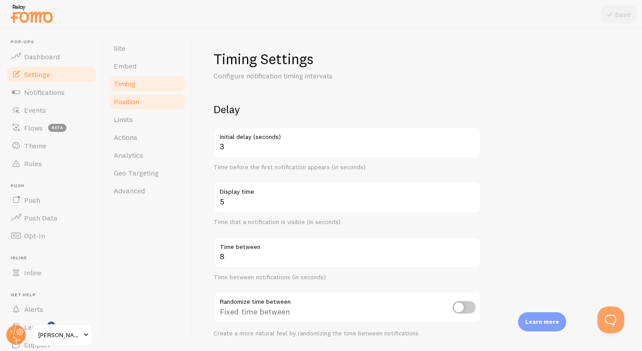
click at [145, 106] on link "Position" at bounding box center [147, 102] width 78 height 18
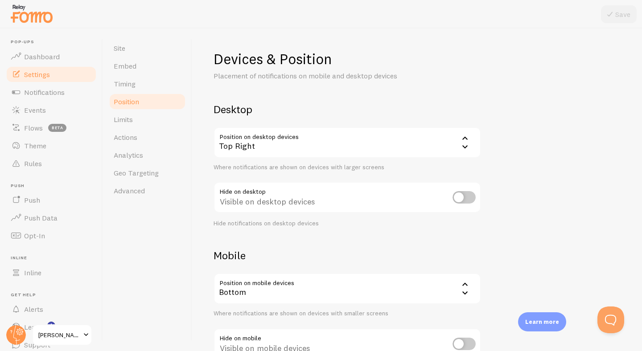
click at [471, 144] on div "Top Right" at bounding box center [347, 142] width 267 height 31
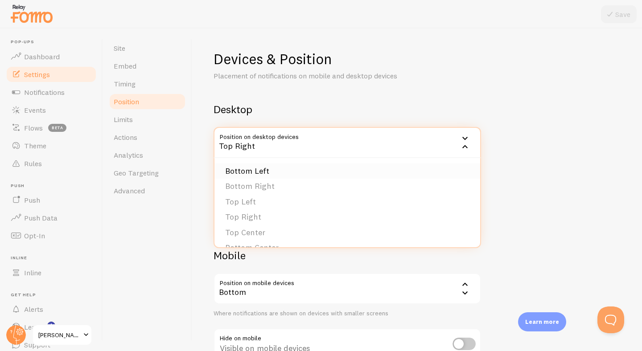
click at [310, 176] on li "Bottom Left" at bounding box center [347, 172] width 266 height 16
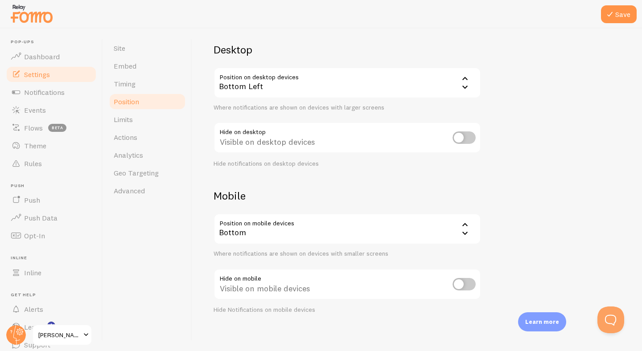
scroll to position [66, 0]
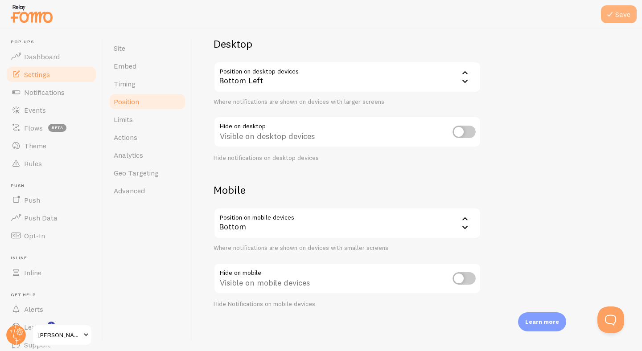
click at [623, 16] on button "Save" at bounding box center [619, 14] width 36 height 18
click at [146, 124] on link "Limits" at bounding box center [147, 120] width 78 height 18
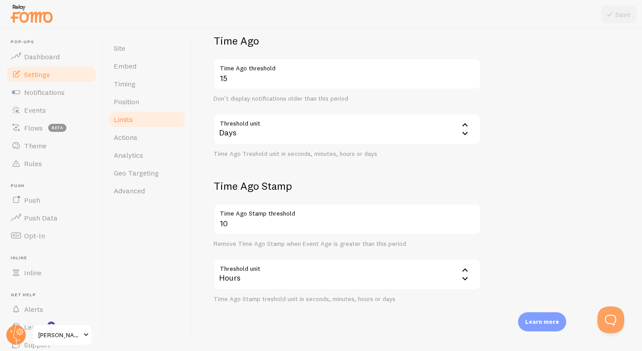
scroll to position [227, 0]
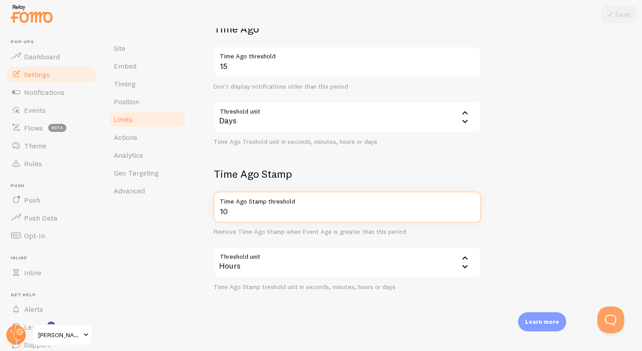
click at [260, 213] on input "10" at bounding box center [347, 207] width 267 height 31
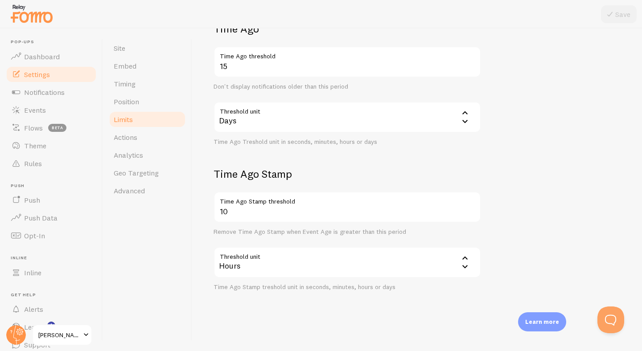
click at [164, 259] on div "Site Embed Timing Position Limits Actions Analytics Geo Targeting Advanced" at bounding box center [147, 190] width 89 height 323
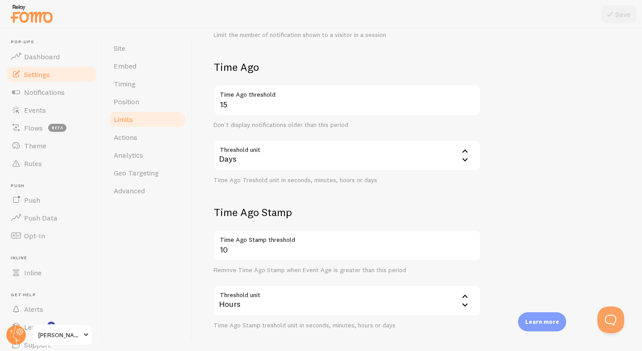
scroll to position [182, 0]
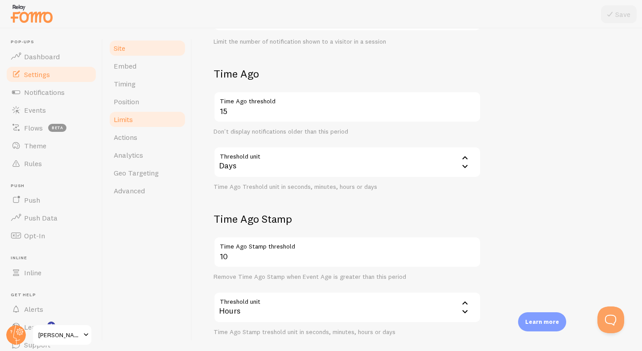
click at [131, 51] on link "Site" at bounding box center [147, 48] width 78 height 18
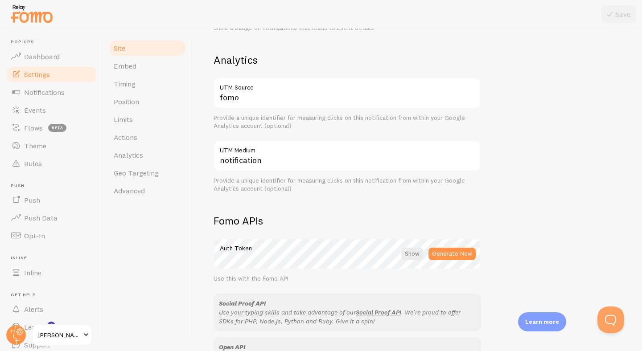
scroll to position [490, 0]
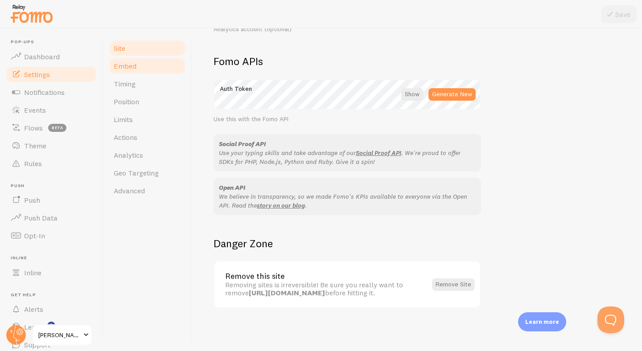
click at [152, 71] on link "Embed" at bounding box center [147, 66] width 78 height 18
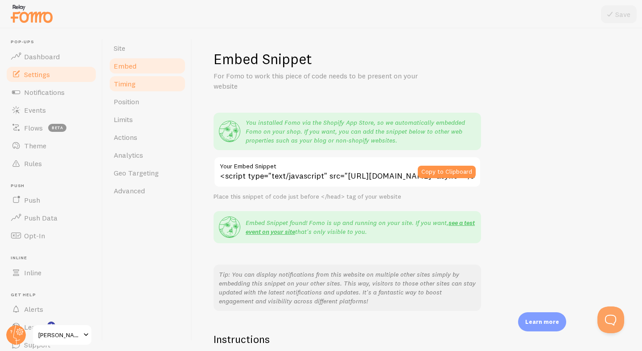
click at [152, 91] on link "Timing" at bounding box center [147, 84] width 78 height 18
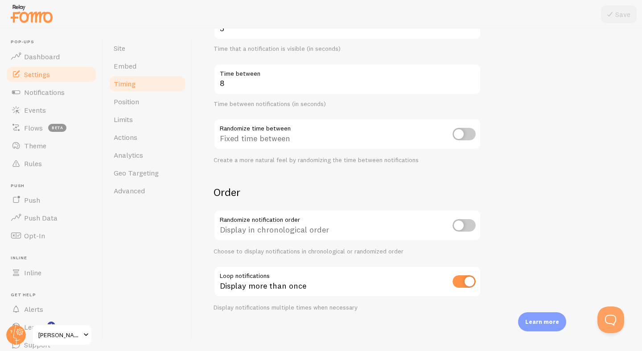
scroll to position [173, 0]
click at [470, 283] on input "checkbox" at bounding box center [463, 282] width 23 height 12
checkbox input "false"
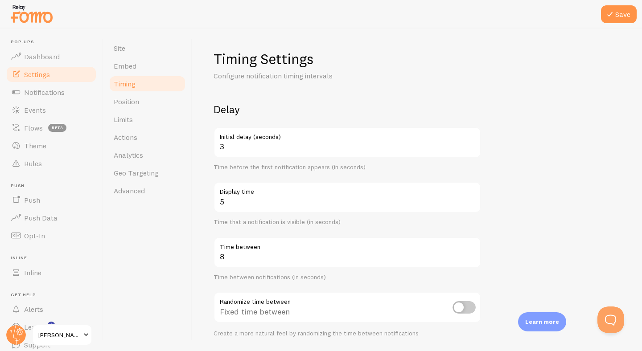
scroll to position [177, 0]
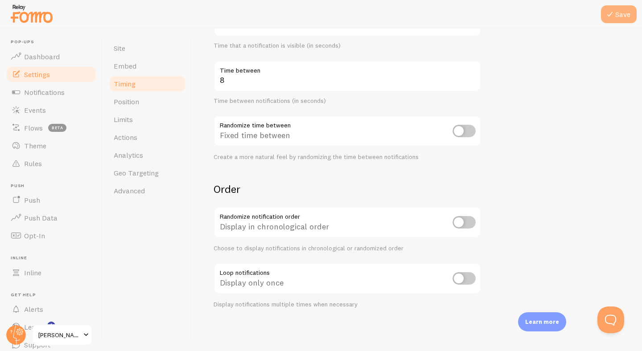
click at [628, 15] on button "Save" at bounding box center [619, 14] width 36 height 18
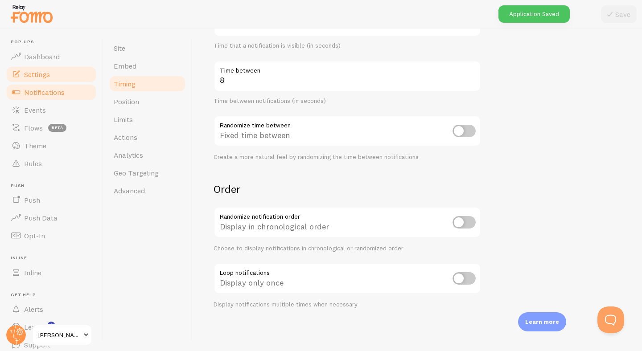
click at [57, 97] on link "Notifications" at bounding box center [51, 92] width 92 height 18
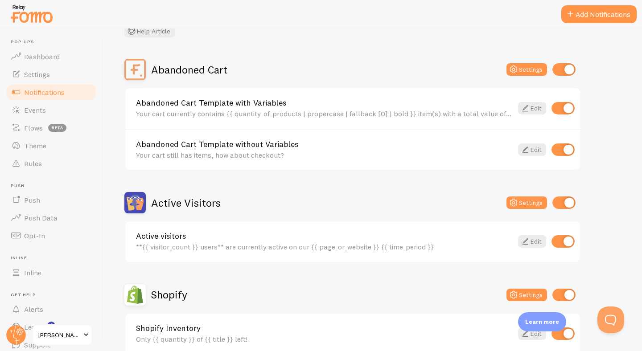
scroll to position [63, 0]
click at [567, 108] on input "checkbox" at bounding box center [562, 109] width 23 height 12
checkbox input "false"
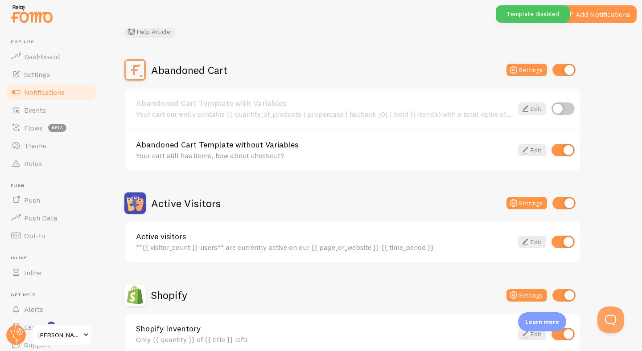
click at [570, 144] on input "checkbox" at bounding box center [562, 150] width 23 height 12
checkbox input "false"
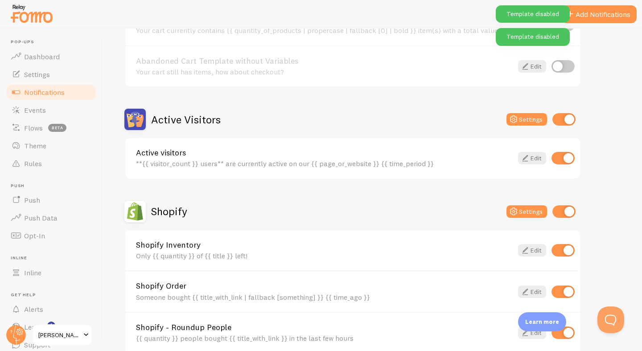
scroll to position [147, 0]
click at [568, 162] on input "checkbox" at bounding box center [562, 158] width 23 height 12
checkbox input "false"
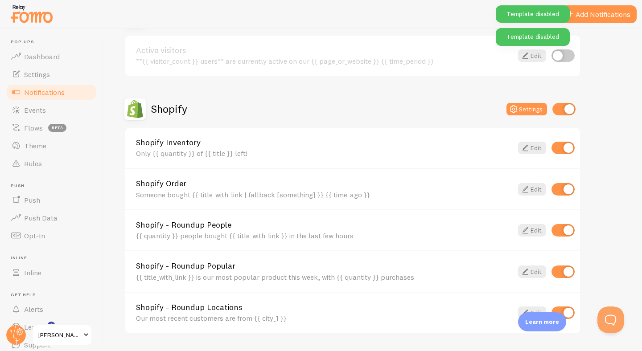
scroll to position [250, 0]
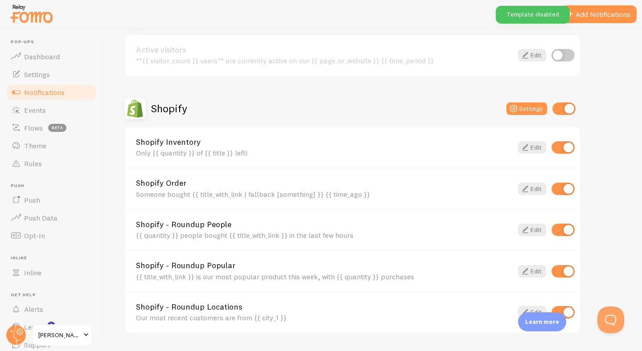
click at [567, 147] on input "checkbox" at bounding box center [562, 147] width 23 height 12
checkbox input "false"
click at [570, 231] on input "checkbox" at bounding box center [562, 230] width 23 height 12
checkbox input "false"
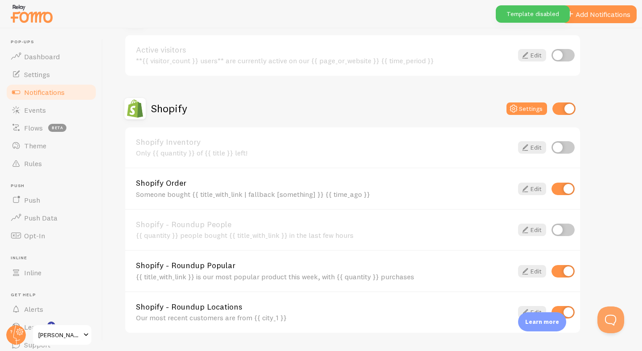
click at [570, 272] on input "checkbox" at bounding box center [562, 271] width 23 height 12
checkbox input "false"
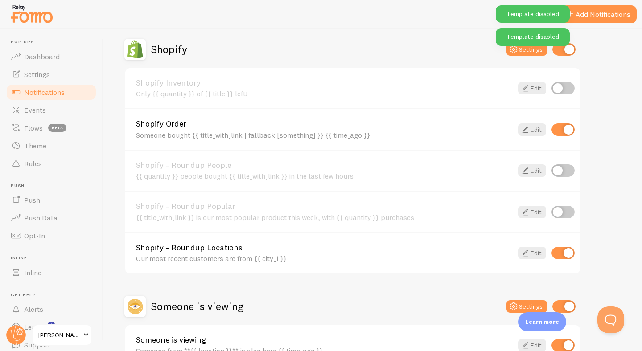
scroll to position [310, 0]
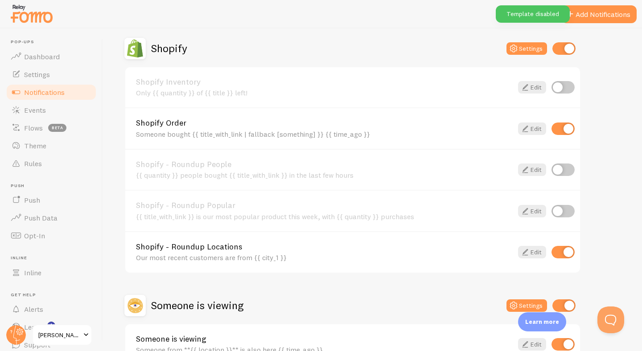
click at [565, 253] on input "checkbox" at bounding box center [562, 252] width 23 height 12
checkbox input "false"
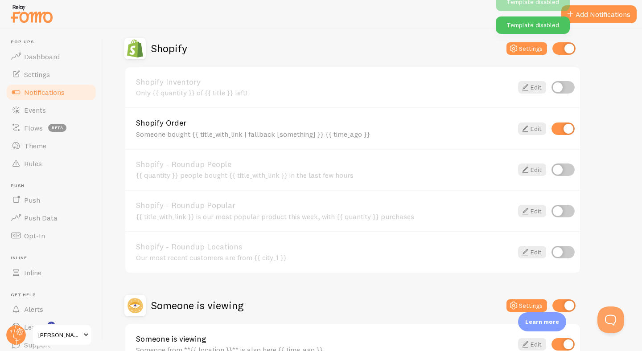
scroll to position [367, 0]
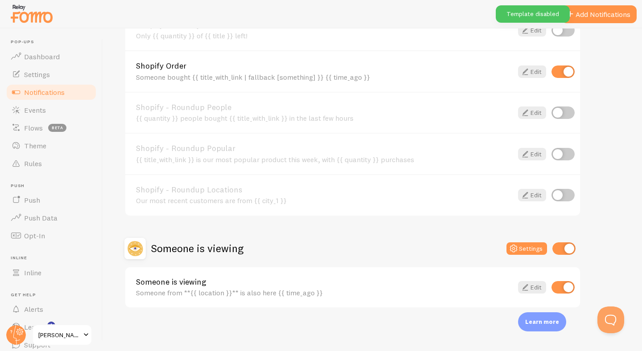
click at [568, 288] on input "checkbox" at bounding box center [562, 287] width 23 height 12
checkbox input "false"
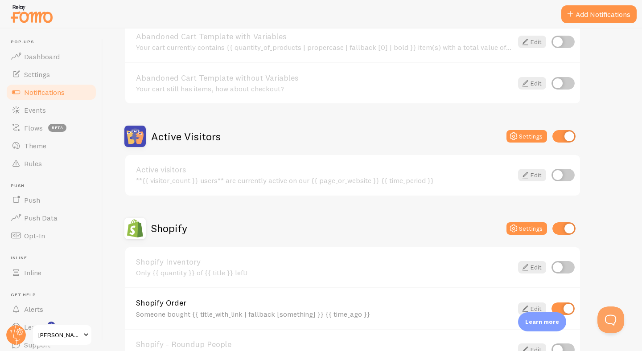
scroll to position [126, 0]
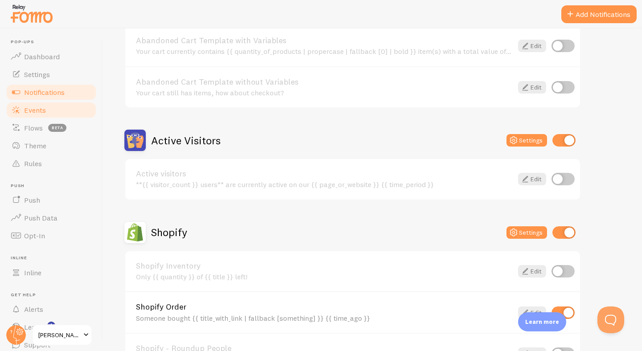
click at [36, 113] on span "Events" at bounding box center [35, 110] width 22 height 9
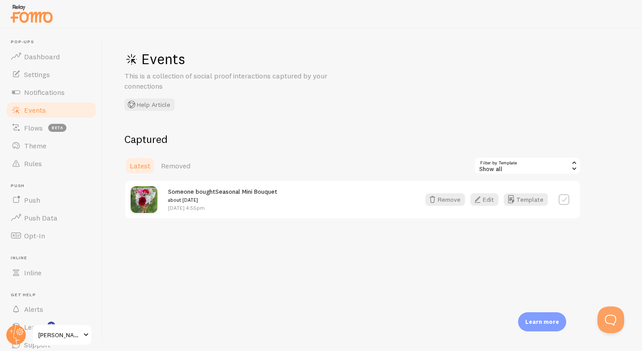
click at [218, 193] on link "Seasonal Mini Bouquet" at bounding box center [246, 192] width 62 height 8
click at [35, 70] on span "Settings" at bounding box center [37, 74] width 26 height 9
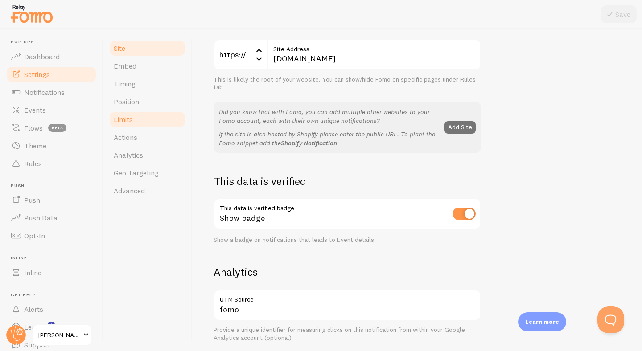
scroll to position [110, 0]
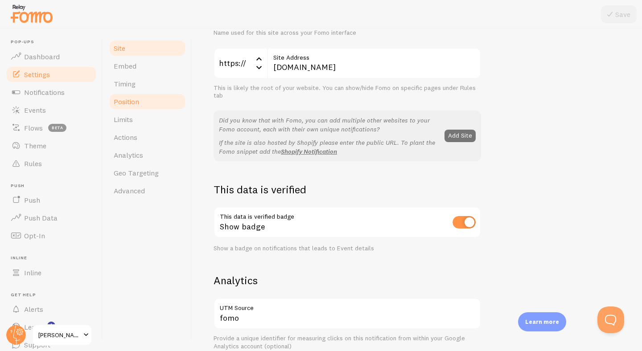
click at [149, 93] on link "Position" at bounding box center [147, 102] width 78 height 18
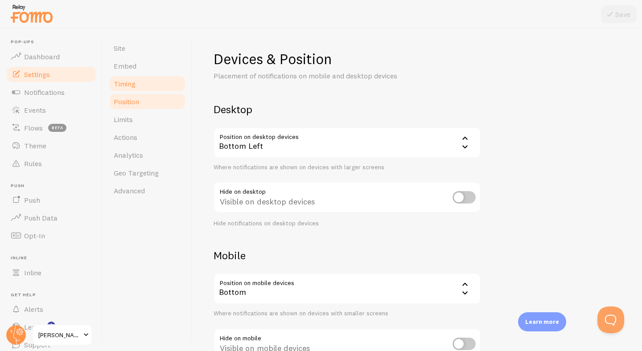
click at [138, 86] on link "Timing" at bounding box center [147, 84] width 78 height 18
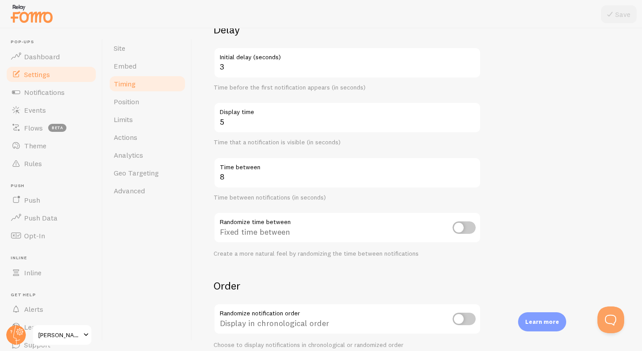
scroll to position [27, 0]
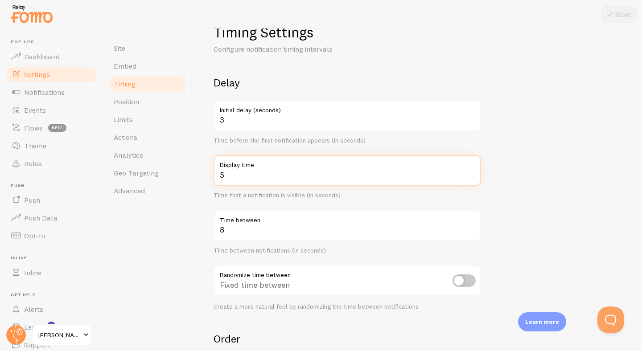
click at [245, 176] on input "5" at bounding box center [347, 170] width 267 height 31
type input "10"
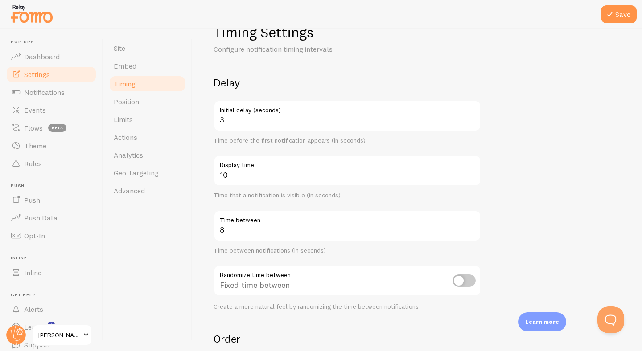
click at [567, 197] on form "Delay 3 Initial delay (seconds) Time before the first notification appears (in …" at bounding box center [417, 267] width 407 height 382
click at [618, 18] on button "Save" at bounding box center [619, 14] width 36 height 18
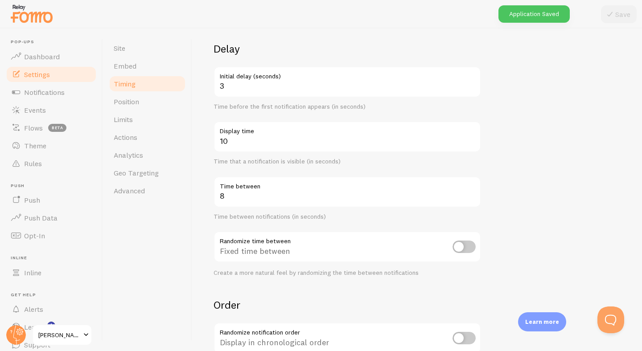
scroll to position [12, 0]
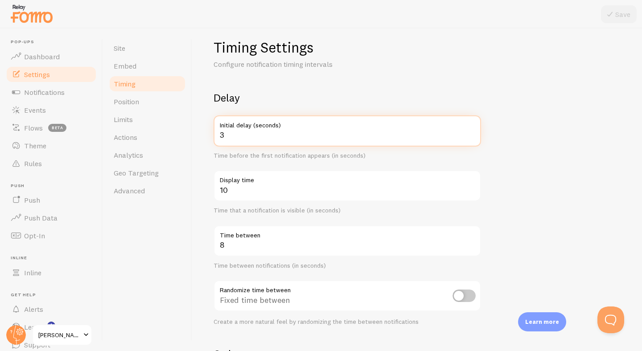
click at [229, 138] on input "3" at bounding box center [347, 130] width 267 height 31
type input "4"
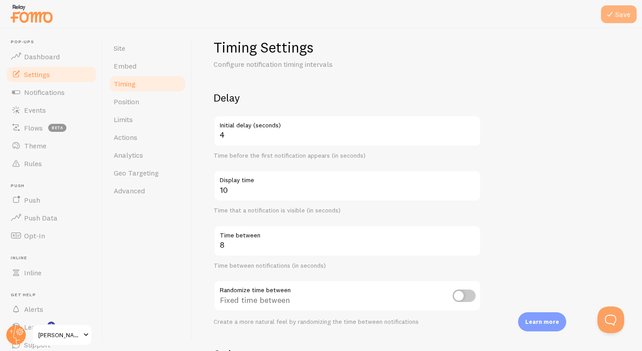
click at [617, 16] on button "Save" at bounding box center [619, 14] width 36 height 18
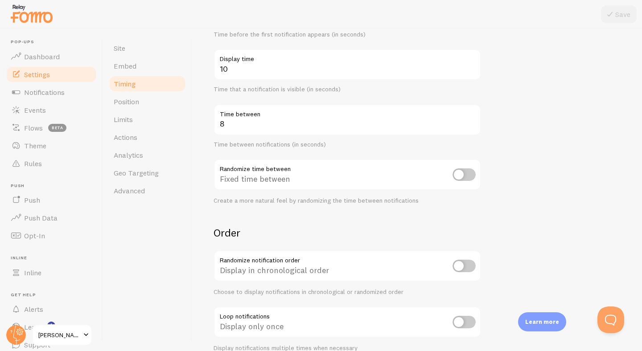
scroll to position [177, 0]
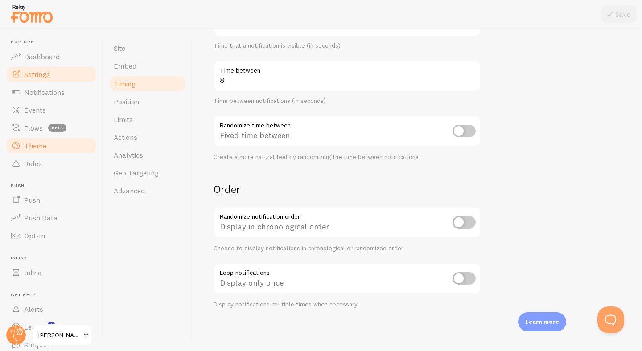
click at [52, 149] on link "Theme" at bounding box center [51, 146] width 92 height 18
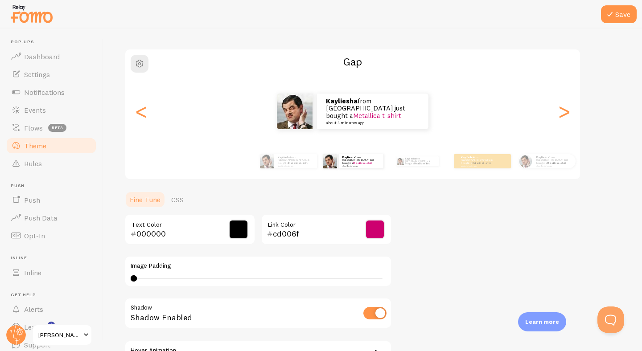
scroll to position [45, 0]
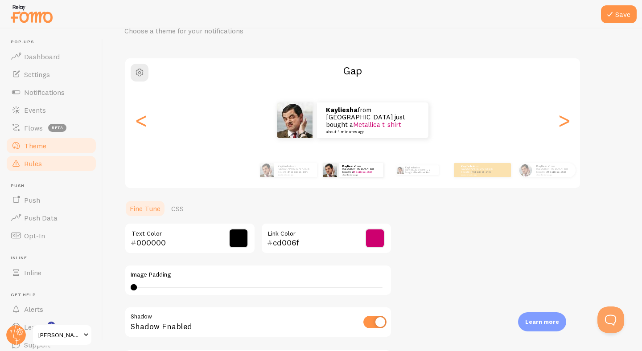
click at [39, 168] on span "Rules" at bounding box center [33, 163] width 18 height 9
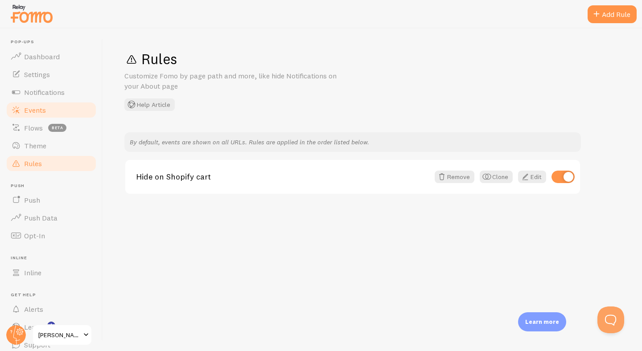
click at [40, 113] on span "Events" at bounding box center [35, 110] width 22 height 9
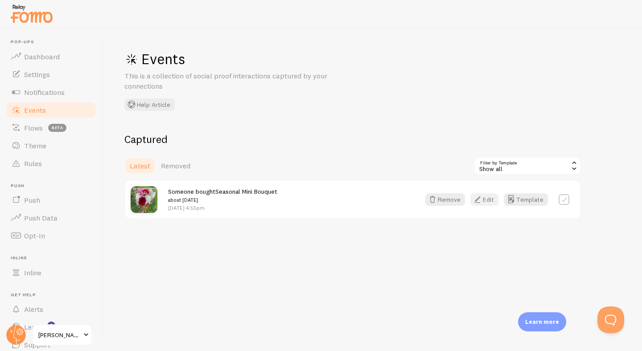
click at [486, 199] on button "Edit" at bounding box center [484, 199] width 28 height 12
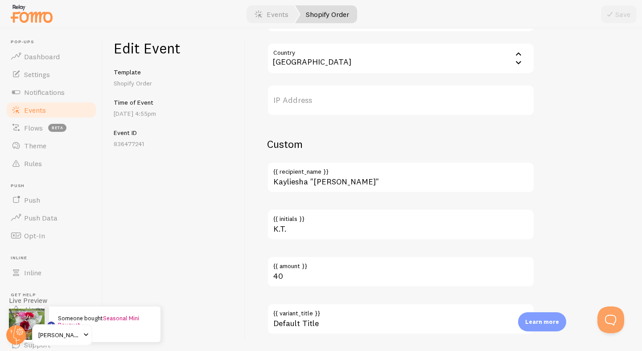
scroll to position [515, 0]
